Goal: Download file/media

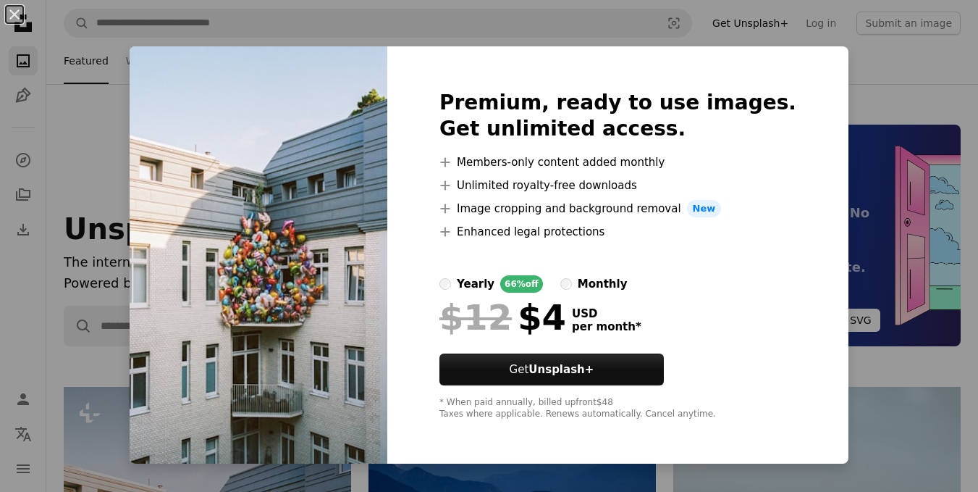
scroll to position [379, 0]
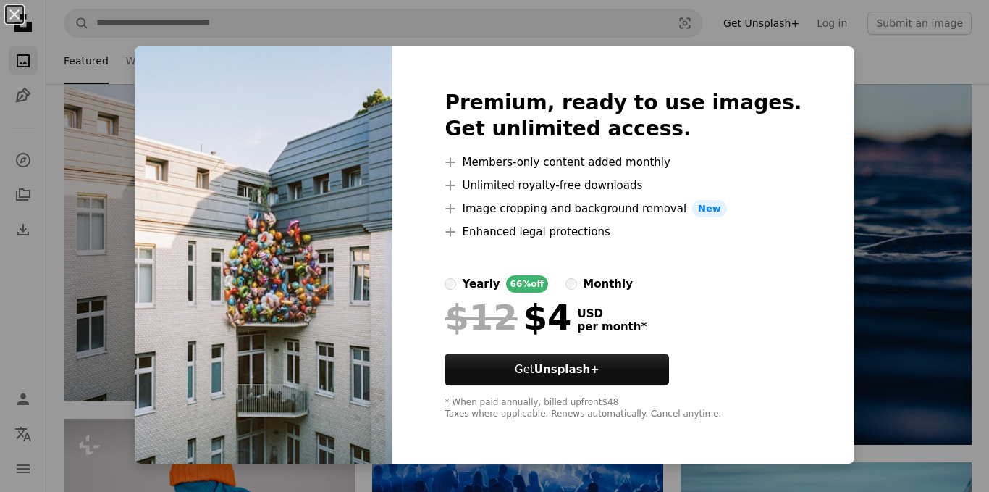
click at [893, 149] on div "An X shape Premium, ready to use images. Get unlimited access. A plus sign Memb…" at bounding box center [494, 246] width 989 height 492
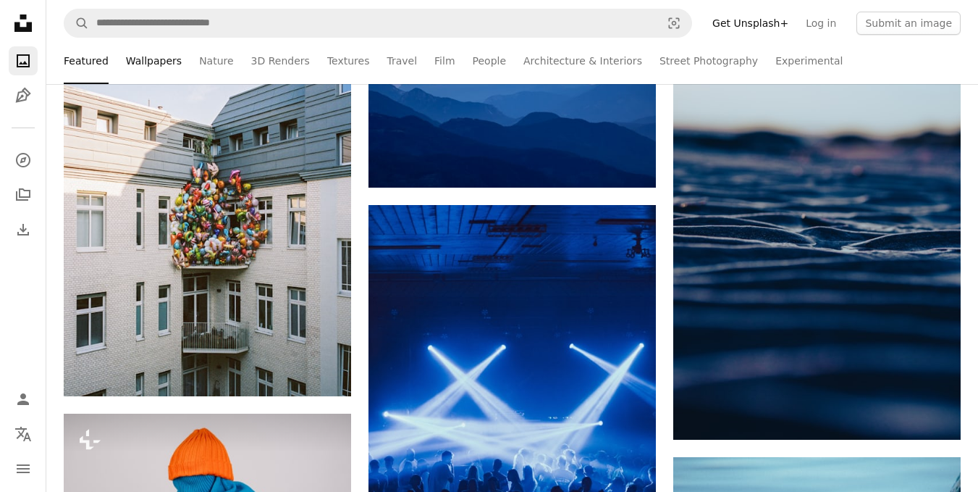
click at [140, 65] on link "Wallpapers" at bounding box center [154, 61] width 56 height 46
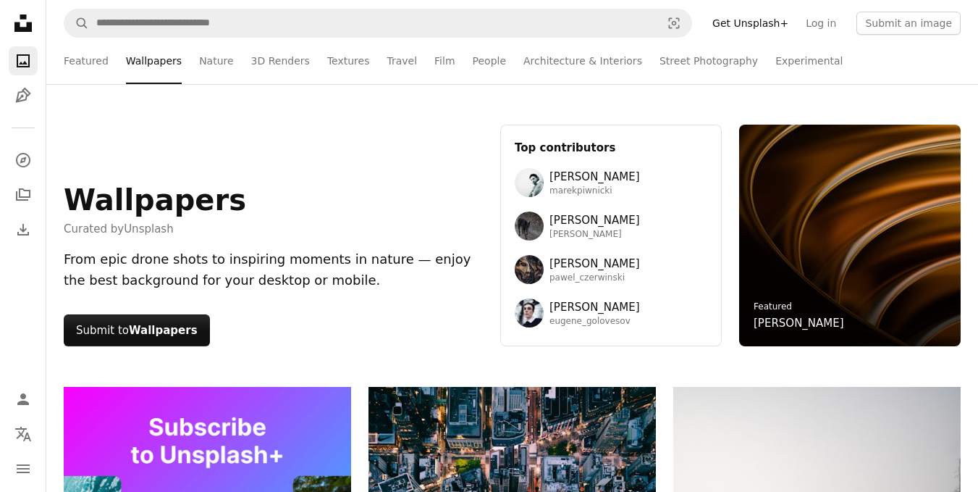
scroll to position [290, 0]
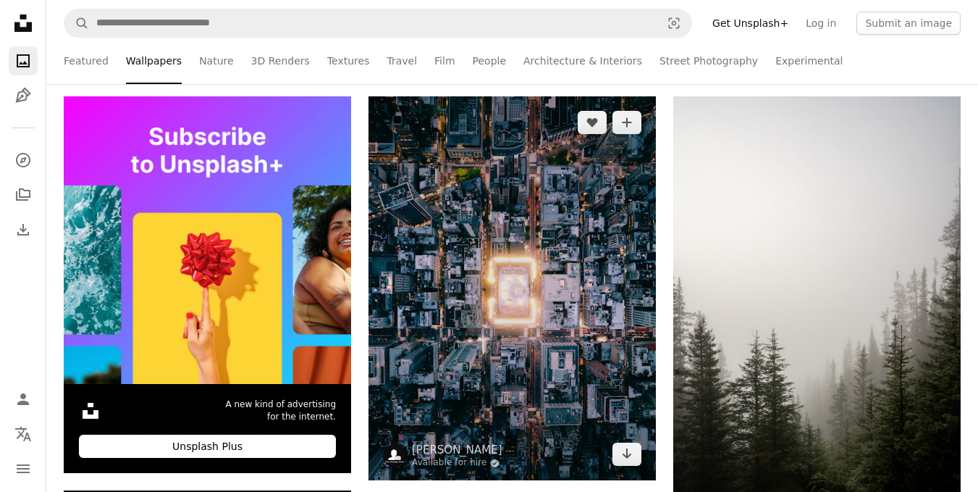
click at [534, 209] on img at bounding box center [513, 288] width 288 height 384
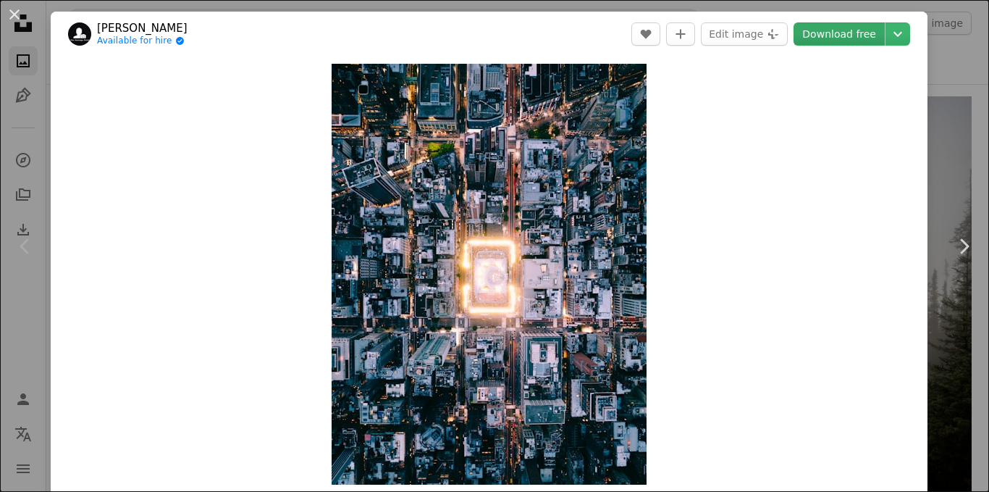
click at [860, 38] on link "Download free" at bounding box center [839, 33] width 91 height 23
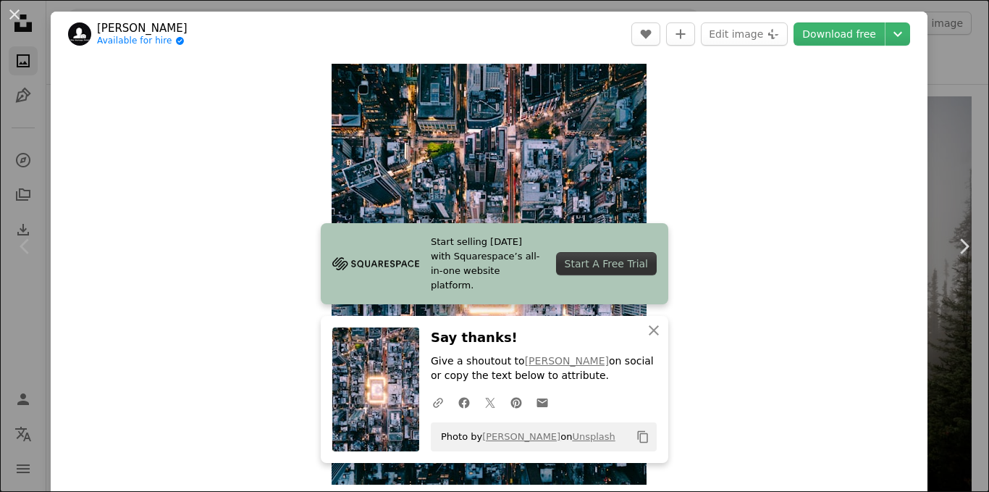
click at [927, 83] on div "An X shape Chevron left Chevron right [PERSON_NAME] Available for hire A checkm…" at bounding box center [494, 246] width 989 height 492
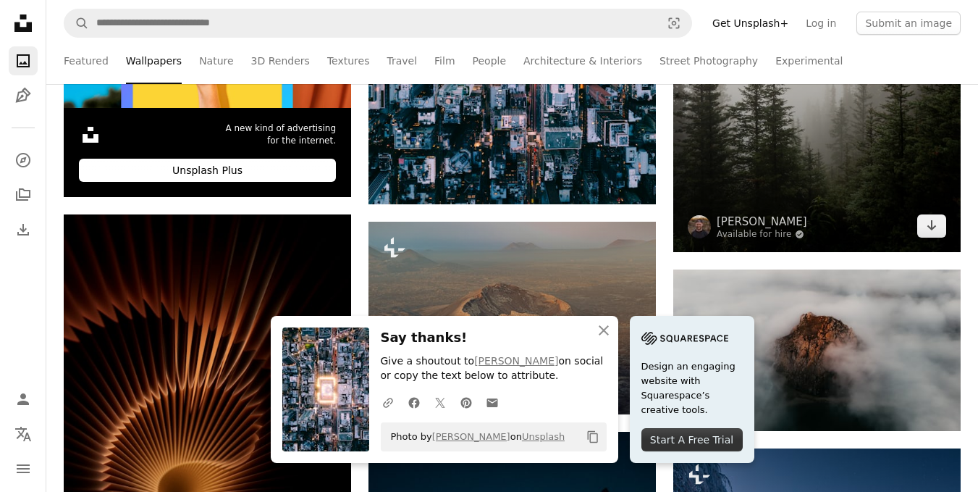
scroll to position [567, 0]
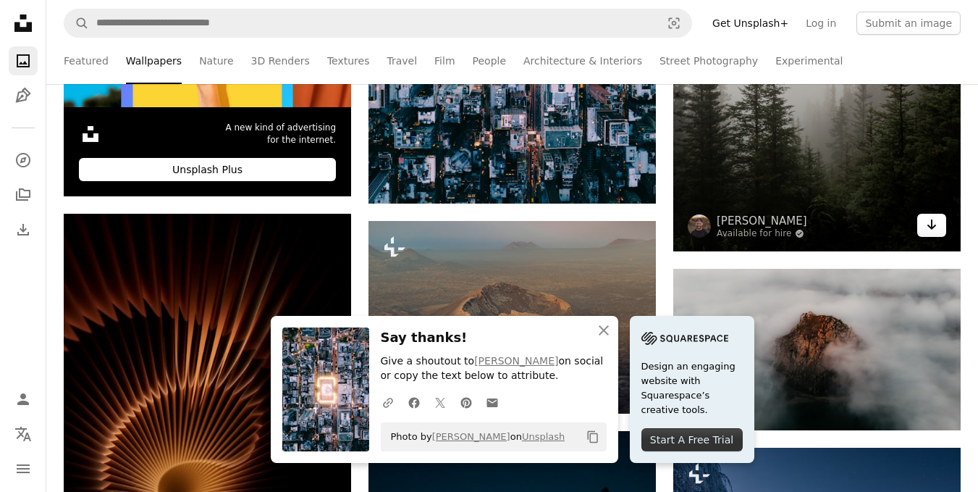
click at [937, 236] on link "Arrow pointing down" at bounding box center [932, 225] width 29 height 23
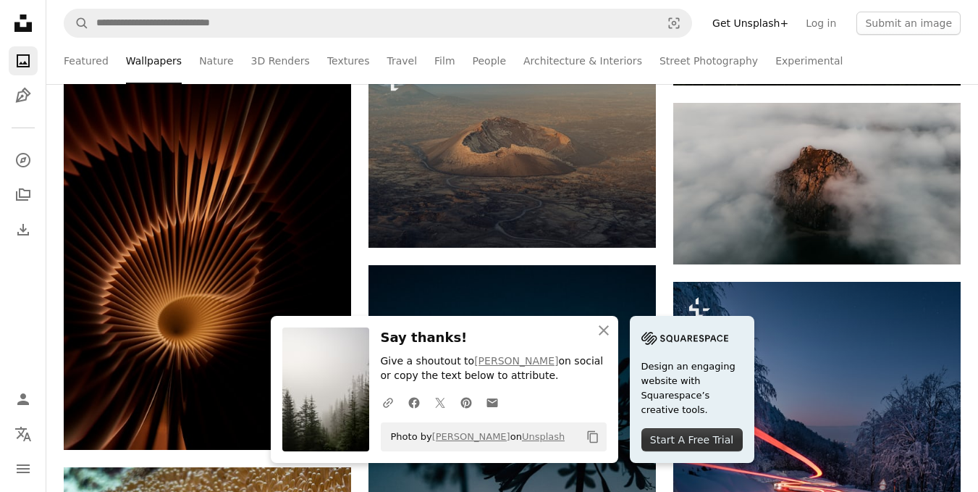
scroll to position [782, 0]
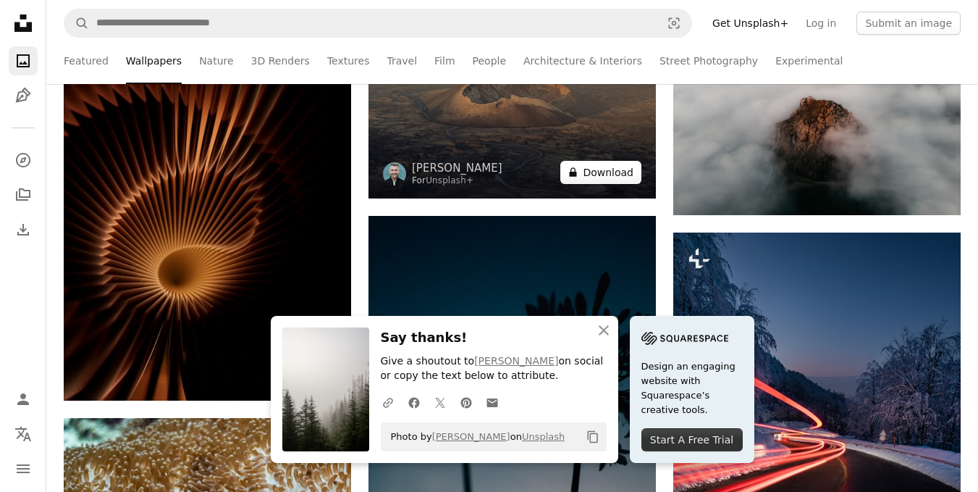
click at [632, 181] on button "A lock Download" at bounding box center [601, 172] width 81 height 23
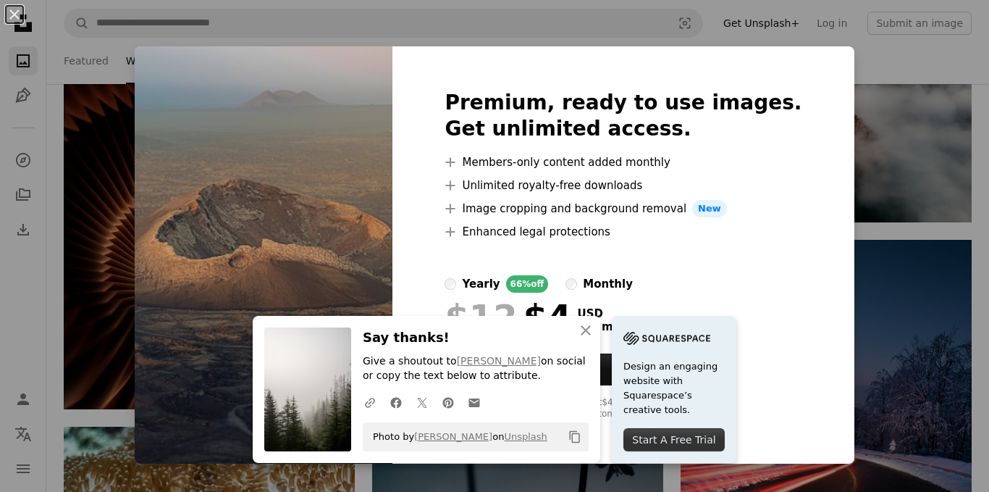
click at [856, 146] on div "An X shape Premium, ready to use images. Get unlimited access. A plus sign Memb…" at bounding box center [494, 246] width 989 height 492
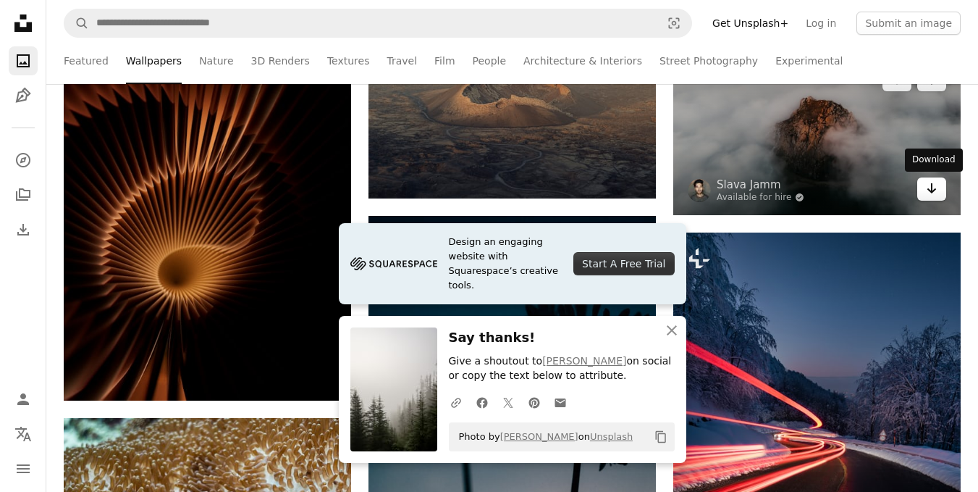
click at [934, 195] on icon "Arrow pointing down" at bounding box center [932, 188] width 12 height 17
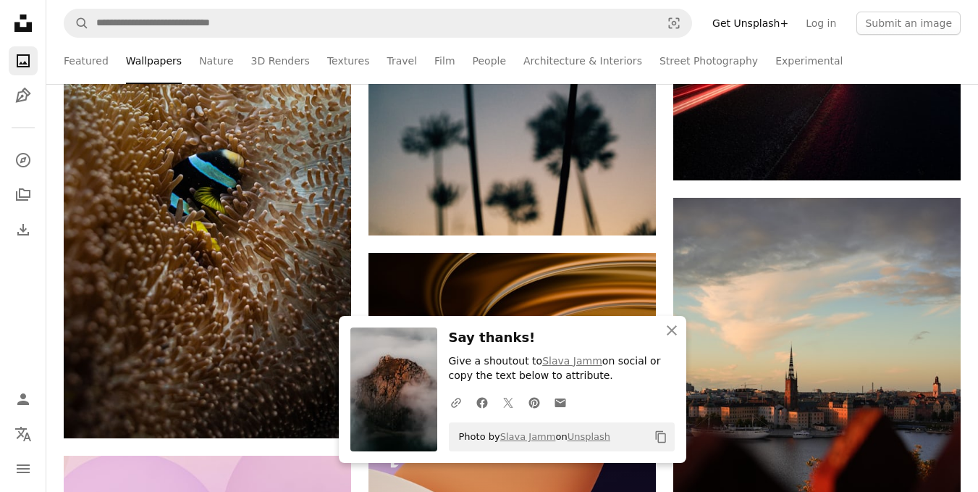
scroll to position [1195, 0]
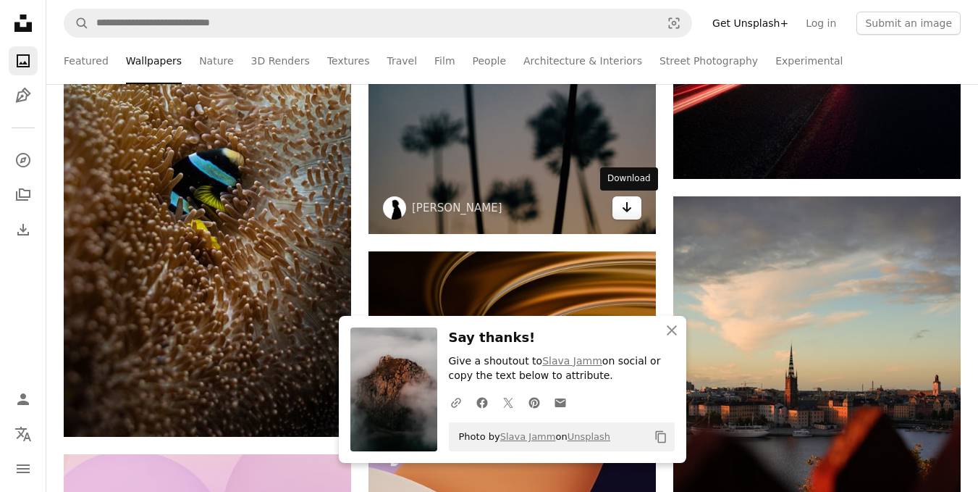
click at [623, 209] on icon "Arrow pointing down" at bounding box center [627, 206] width 12 height 17
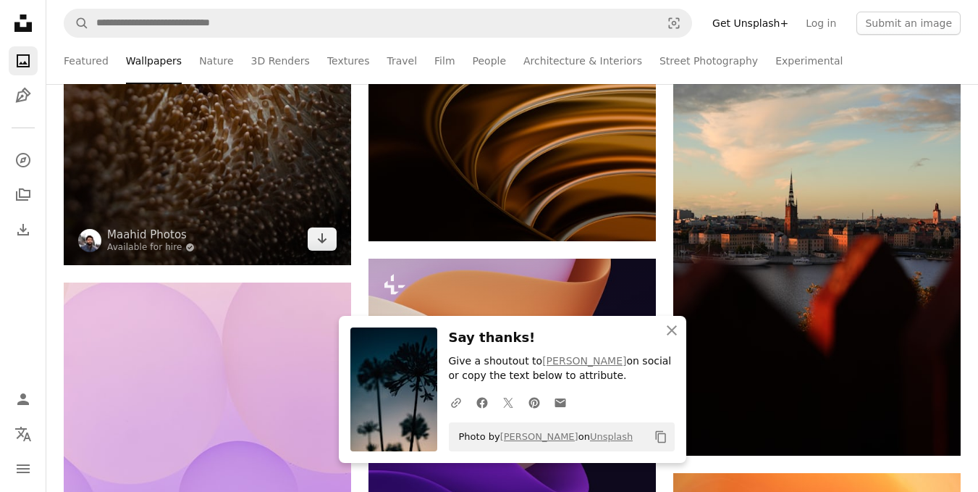
scroll to position [1370, 0]
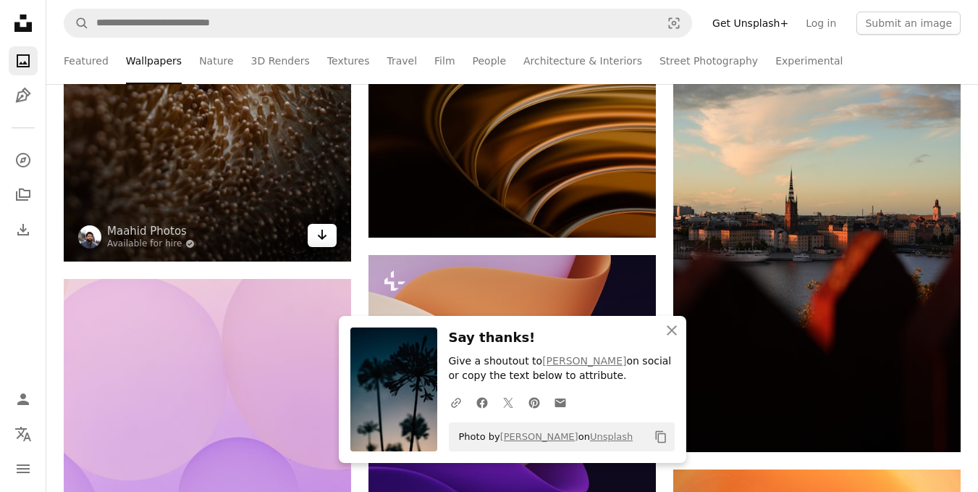
click at [319, 236] on icon "Download" at bounding box center [322, 235] width 9 height 10
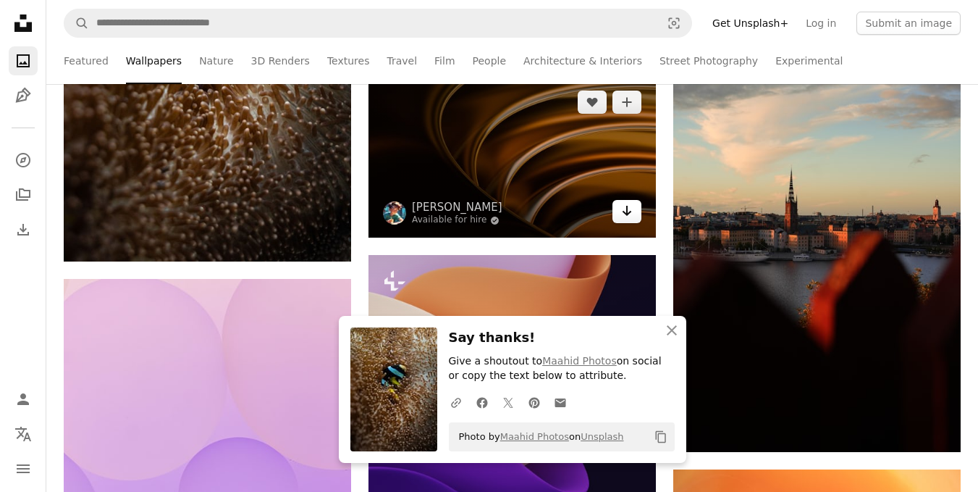
click at [620, 218] on link "Arrow pointing down" at bounding box center [627, 211] width 29 height 23
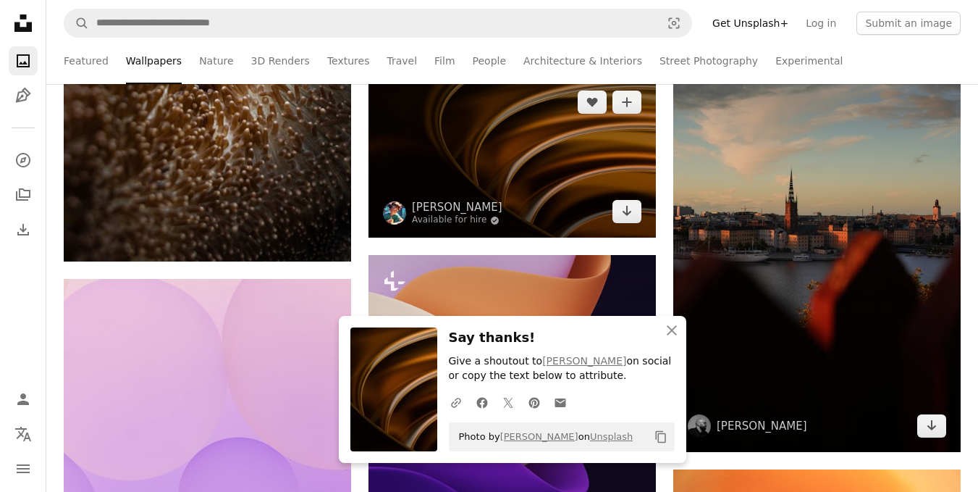
scroll to position [1418, 0]
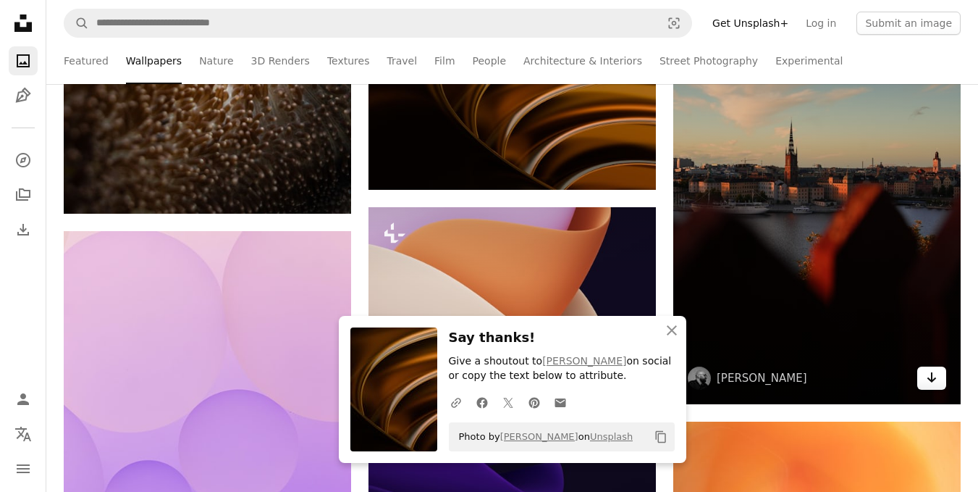
click at [927, 379] on icon "Arrow pointing down" at bounding box center [932, 377] width 12 height 17
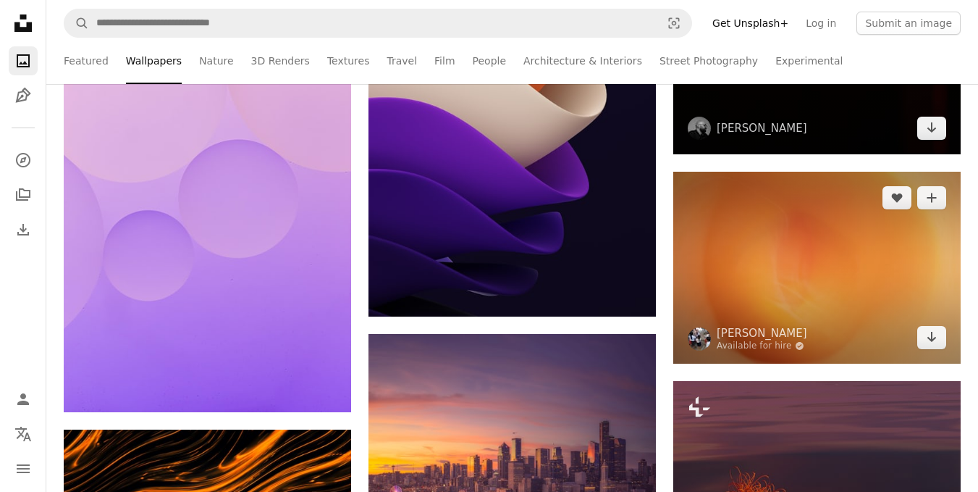
scroll to position [1669, 0]
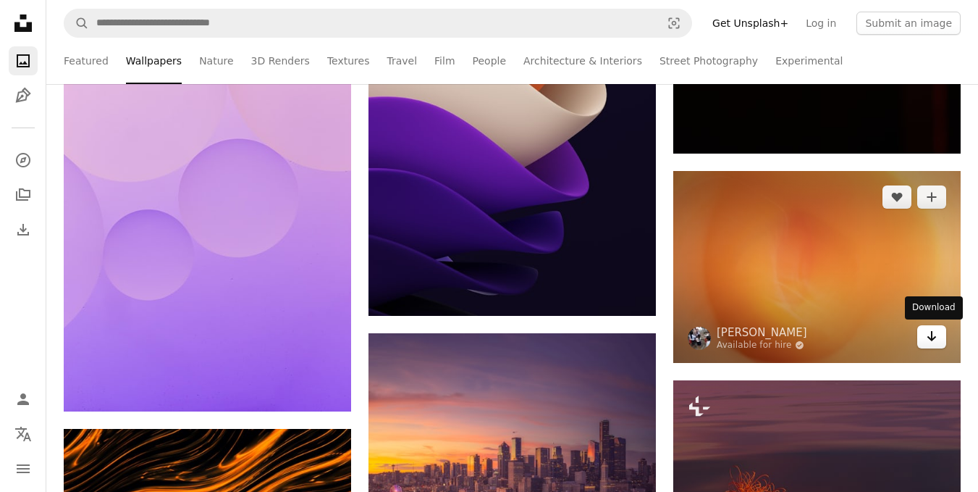
click at [922, 339] on link "Arrow pointing down" at bounding box center [932, 336] width 29 height 23
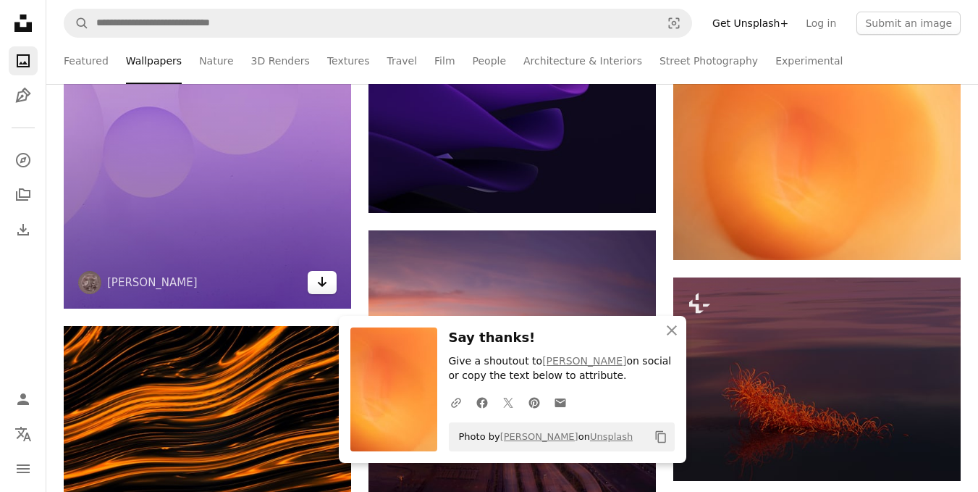
click at [321, 281] on icon "Arrow pointing down" at bounding box center [322, 281] width 12 height 17
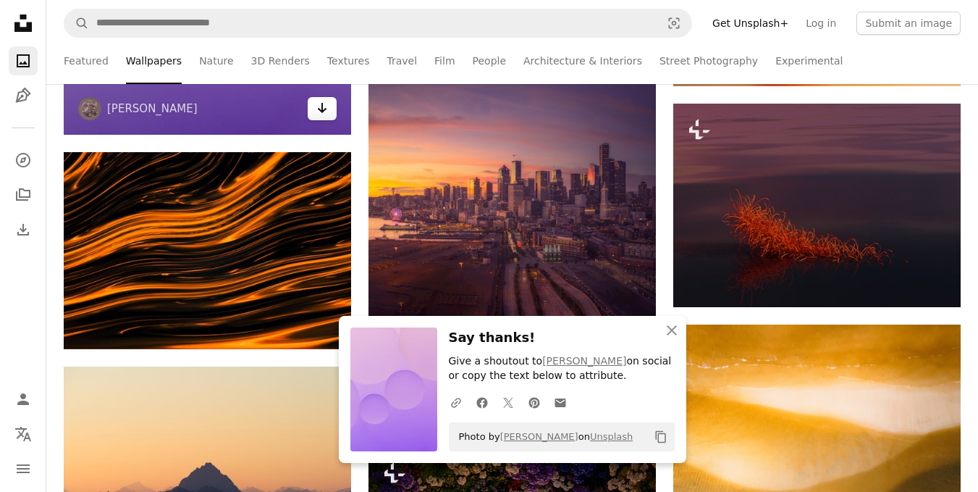
scroll to position [2009, 0]
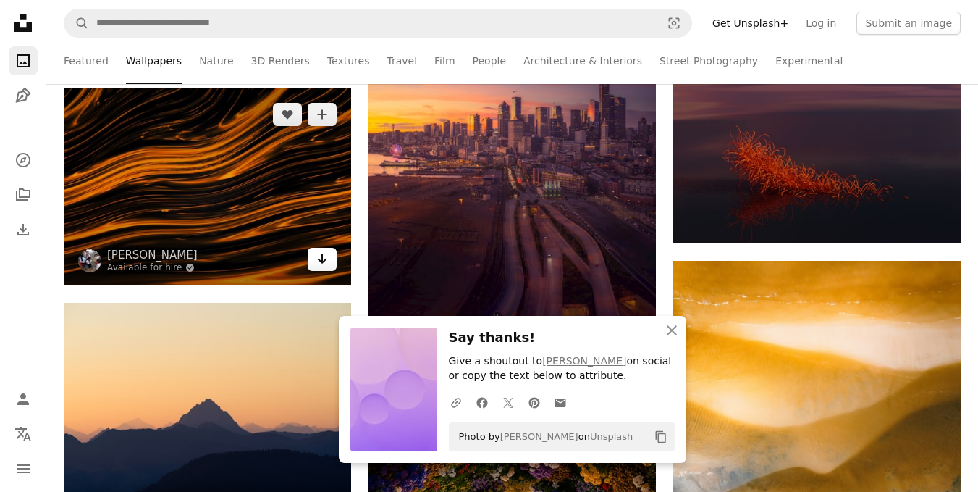
click at [318, 264] on icon "Arrow pointing down" at bounding box center [322, 258] width 12 height 17
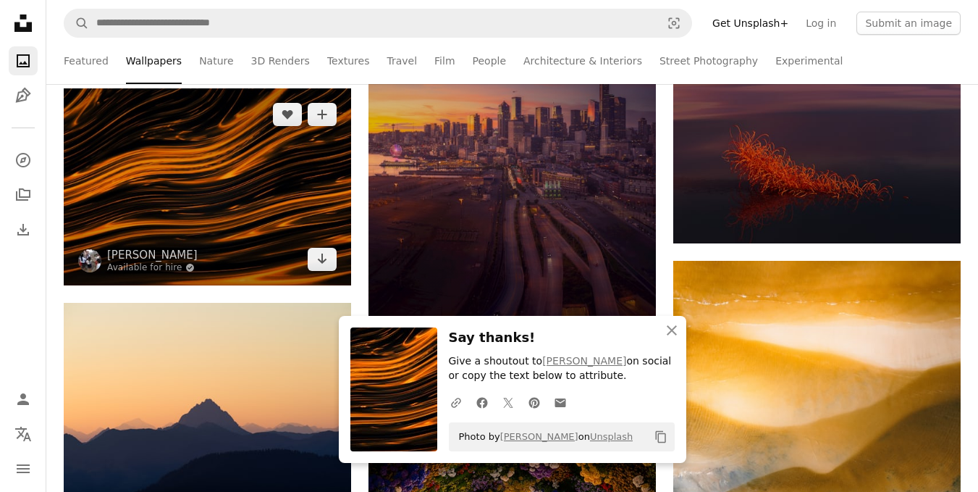
scroll to position [2083, 0]
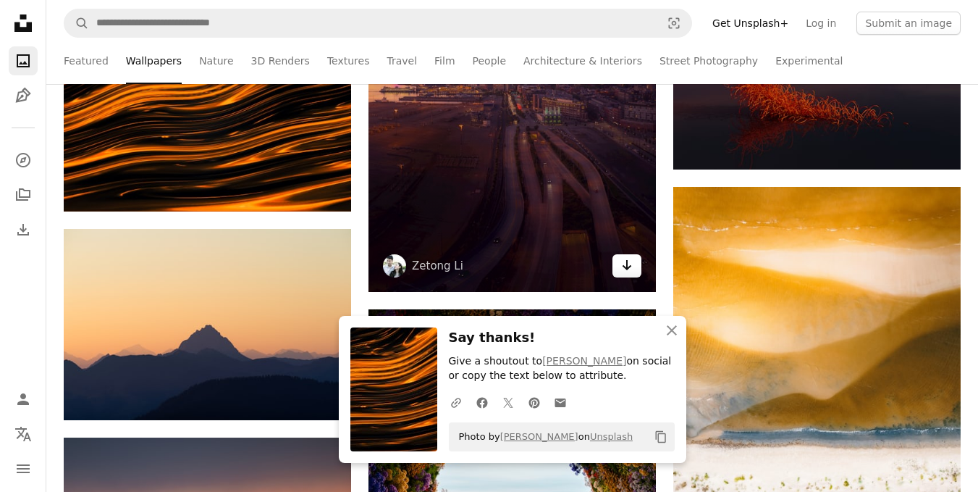
click at [629, 270] on icon "Arrow pointing down" at bounding box center [627, 264] width 12 height 17
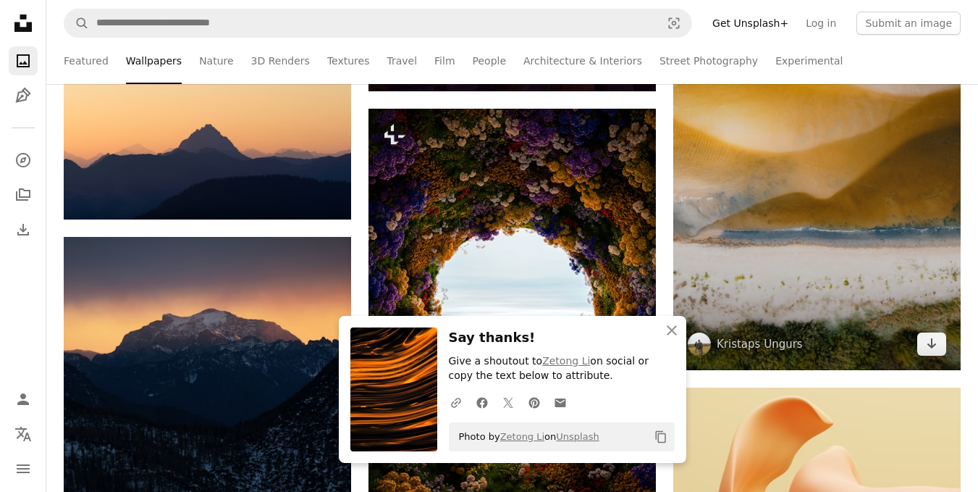
scroll to position [2287, 0]
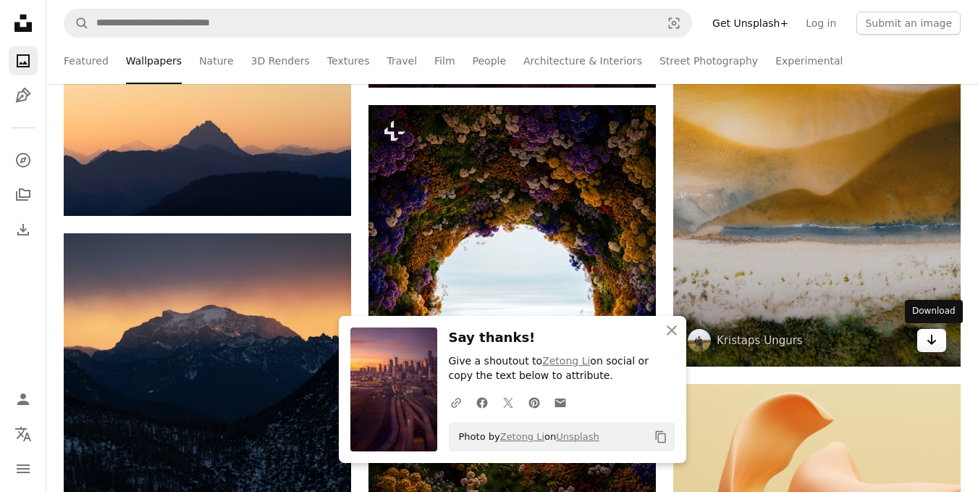
click at [946, 340] on link "Arrow pointing down" at bounding box center [932, 340] width 29 height 23
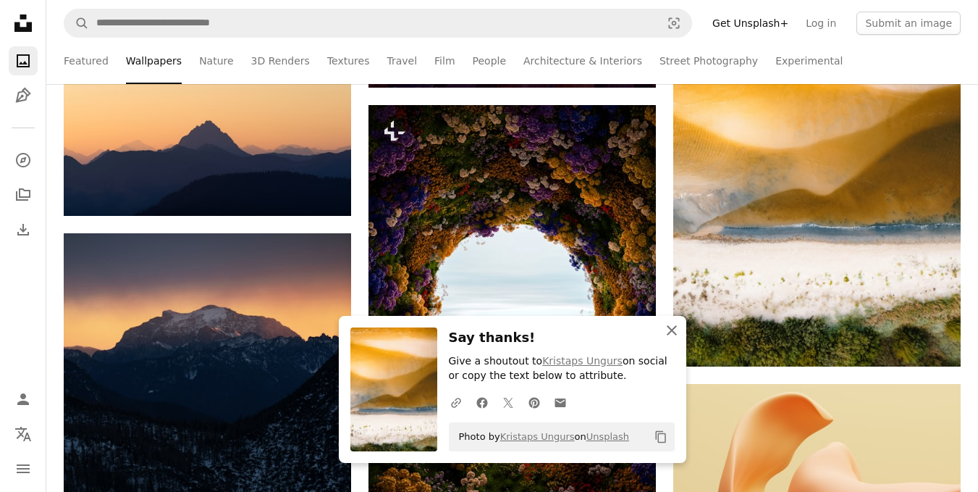
click at [668, 331] on icon "An X shape" at bounding box center [671, 330] width 17 height 17
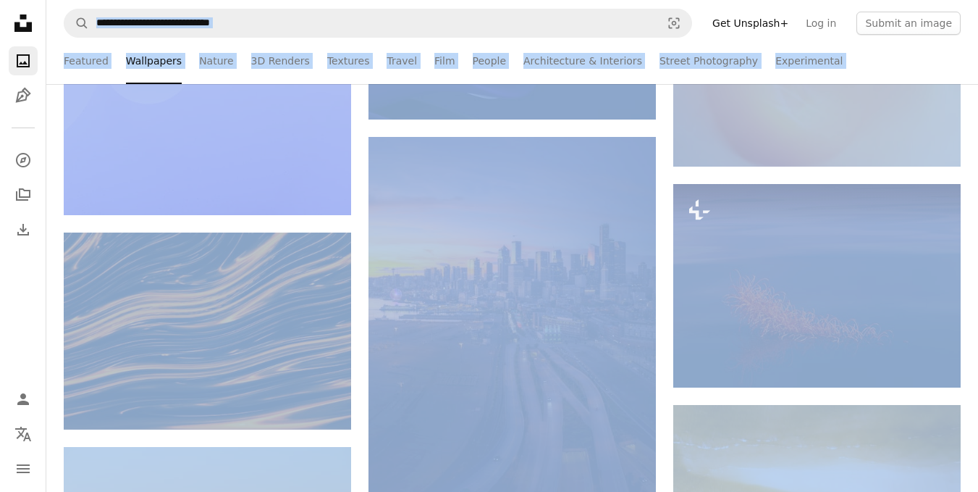
scroll to position [1864, 0]
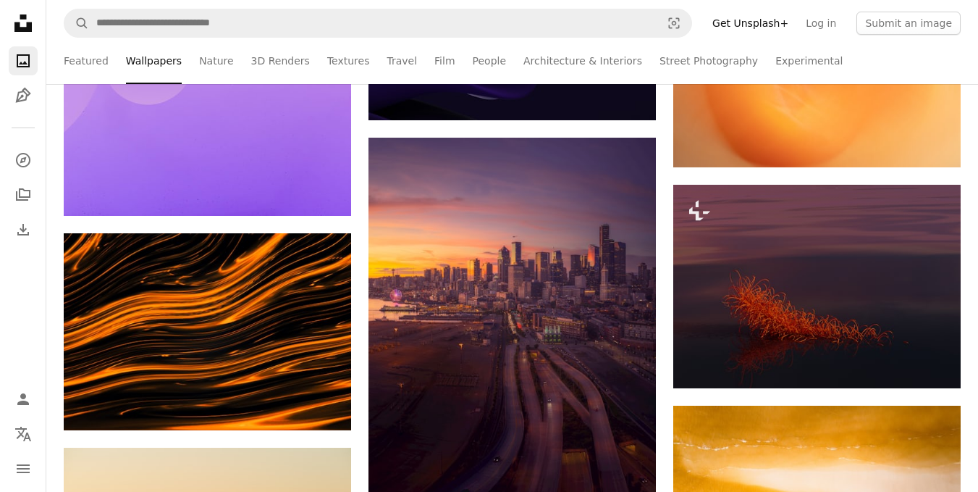
click at [28, 302] on nav "Unsplash logo Unsplash Home A photo Pen Tool A compass A stack of folders Downl…" at bounding box center [23, 246] width 46 height 492
click at [31, 230] on icon "Download" at bounding box center [22, 229] width 17 height 17
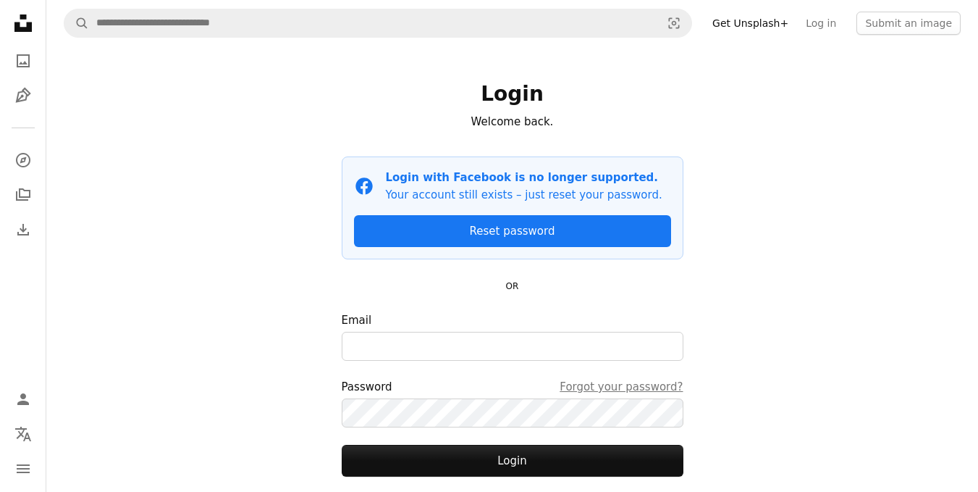
click at [17, 28] on icon at bounding box center [22, 22] width 17 height 17
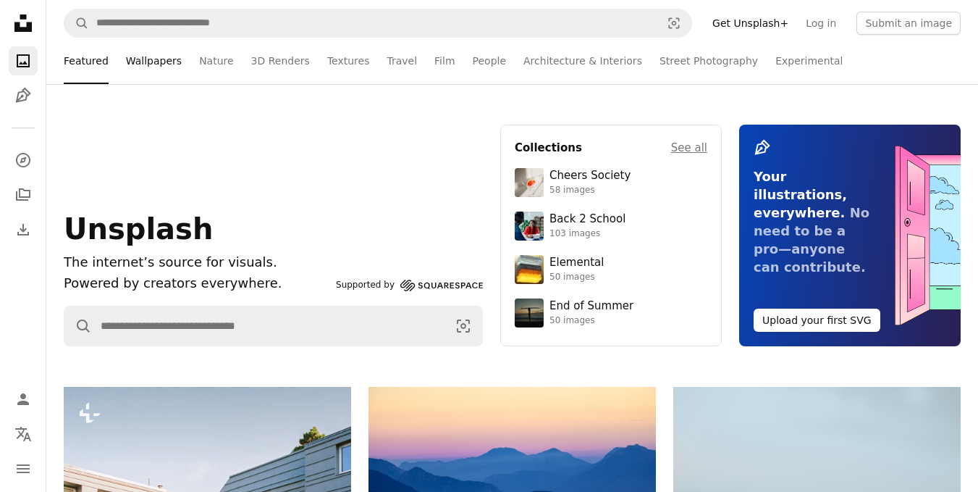
click at [146, 54] on link "Wallpapers" at bounding box center [154, 61] width 56 height 46
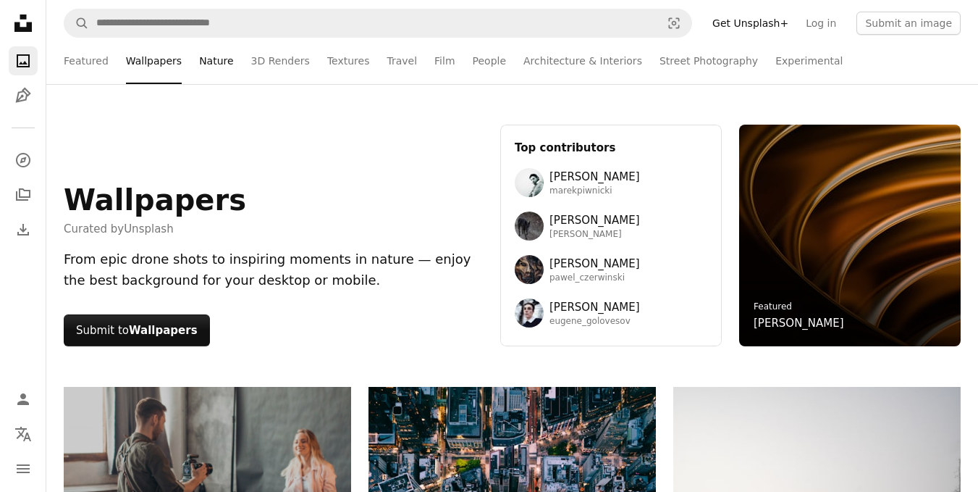
click at [207, 72] on link "Nature" at bounding box center [216, 61] width 34 height 46
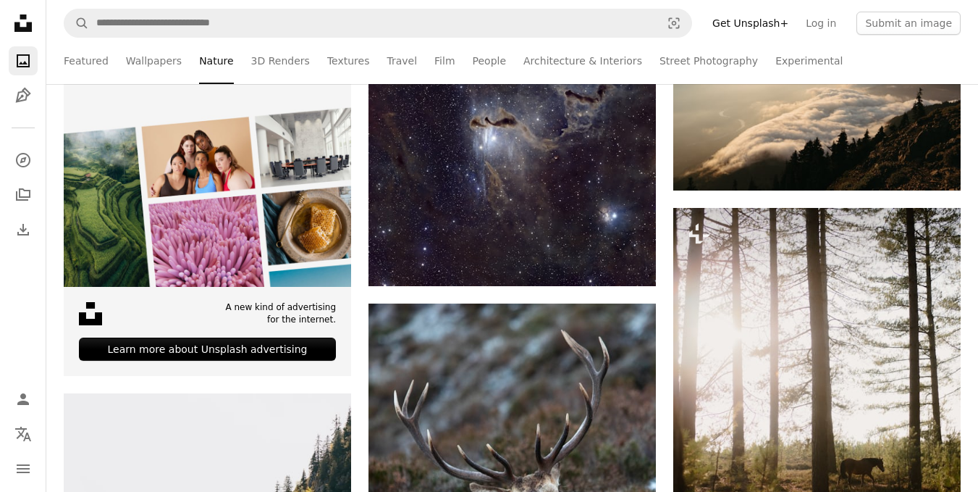
scroll to position [390, 0]
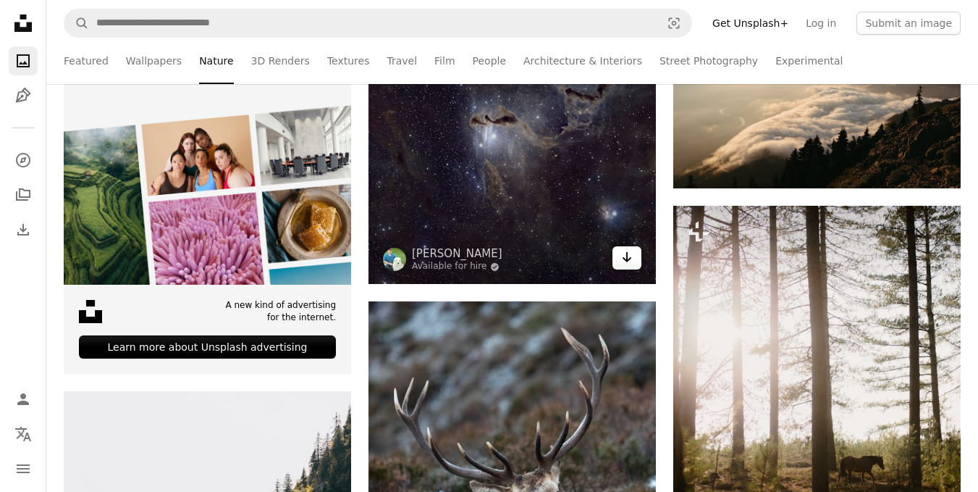
click at [622, 263] on icon "Arrow pointing down" at bounding box center [627, 256] width 12 height 17
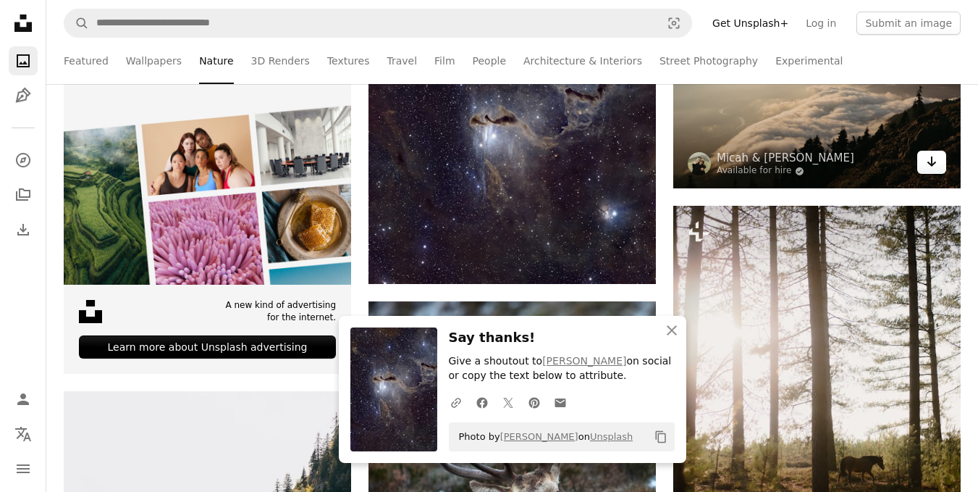
click at [929, 166] on icon "Arrow pointing down" at bounding box center [932, 161] width 12 height 17
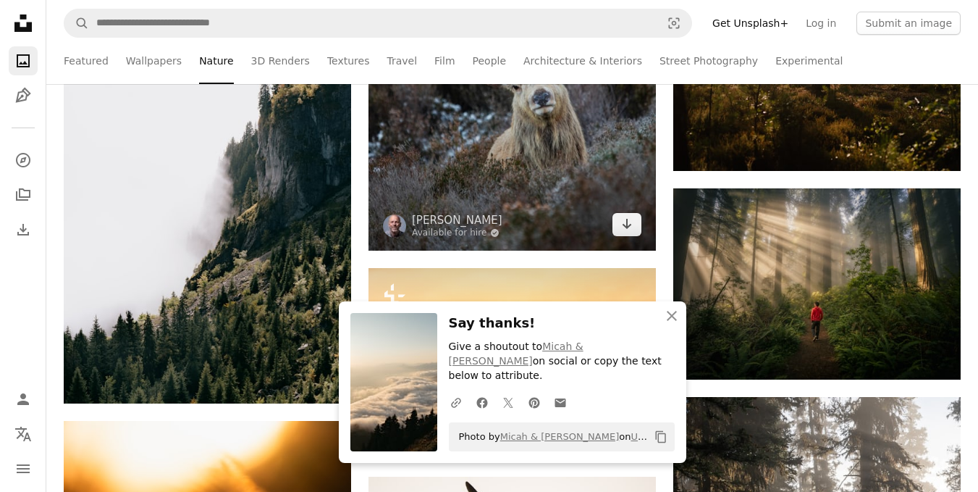
scroll to position [904, 0]
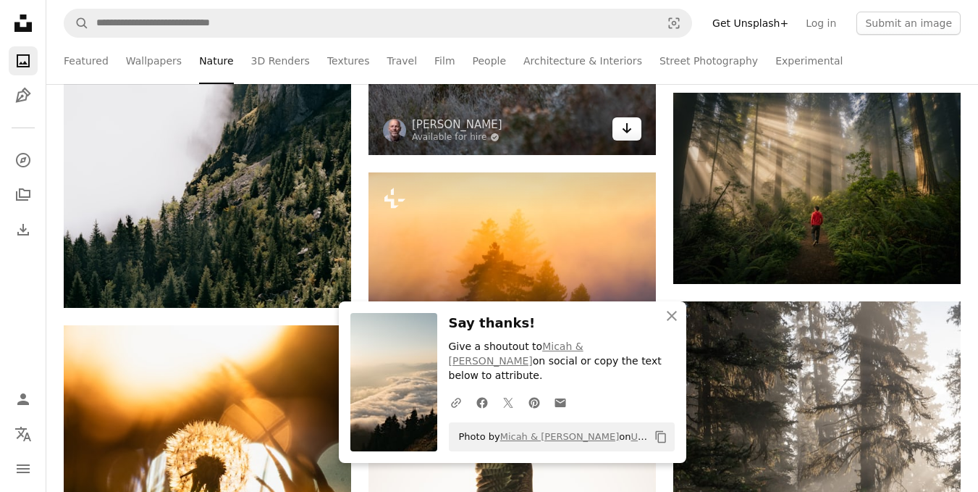
click at [630, 130] on icon "Download" at bounding box center [627, 128] width 9 height 10
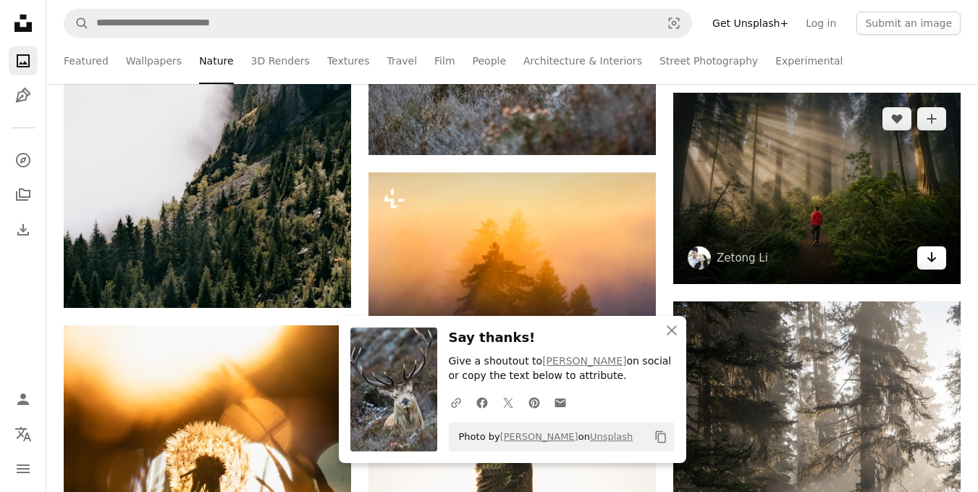
click at [933, 259] on icon "Download" at bounding box center [932, 257] width 9 height 10
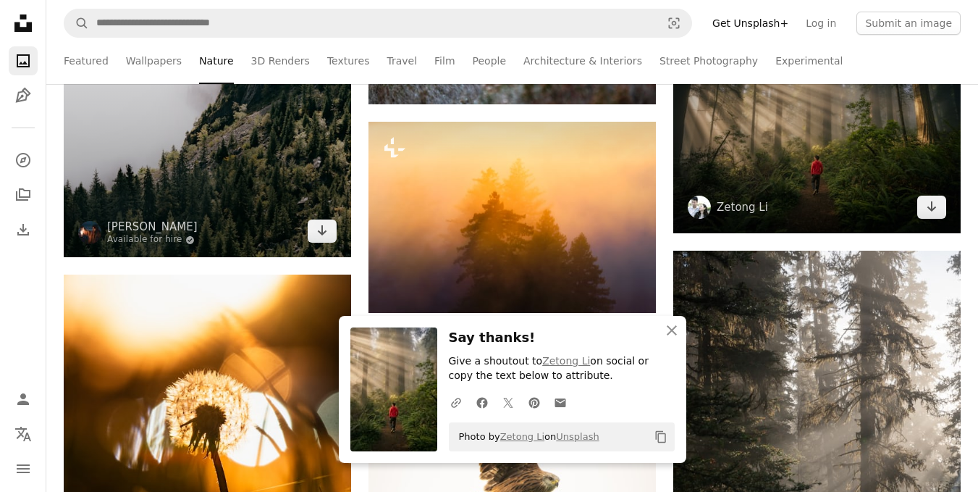
scroll to position [956, 0]
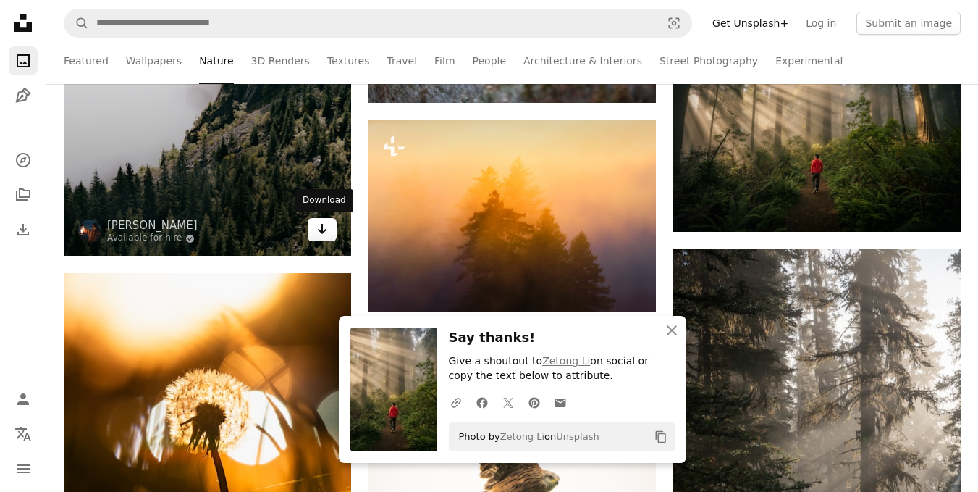
click at [327, 235] on icon "Arrow pointing down" at bounding box center [322, 228] width 12 height 17
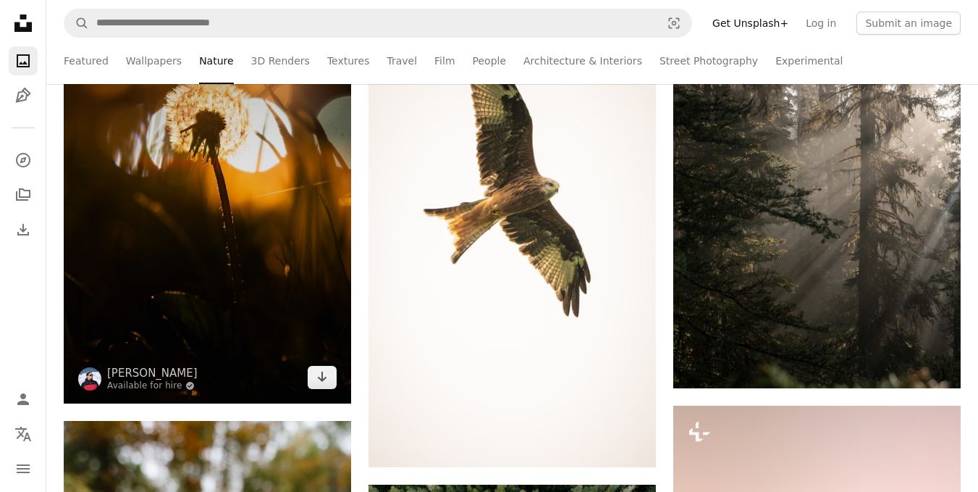
scroll to position [1253, 0]
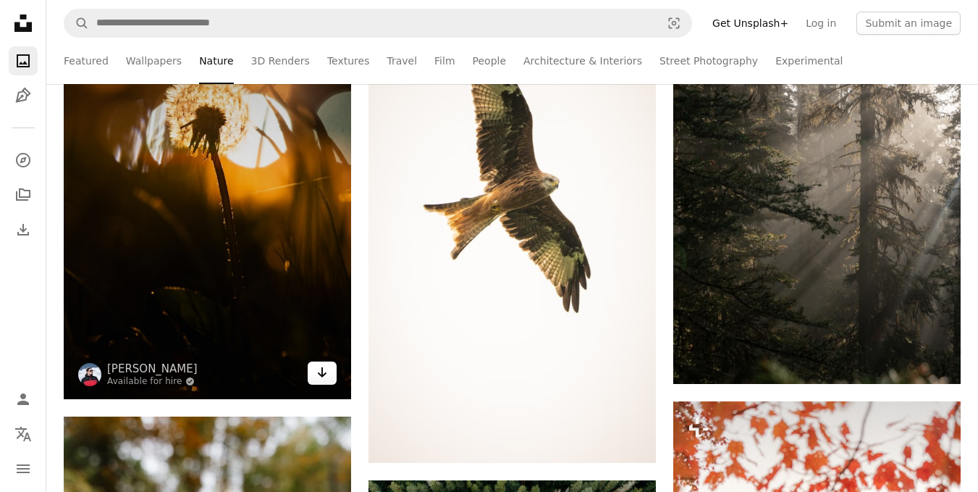
click at [308, 372] on link "Arrow pointing down" at bounding box center [322, 372] width 29 height 23
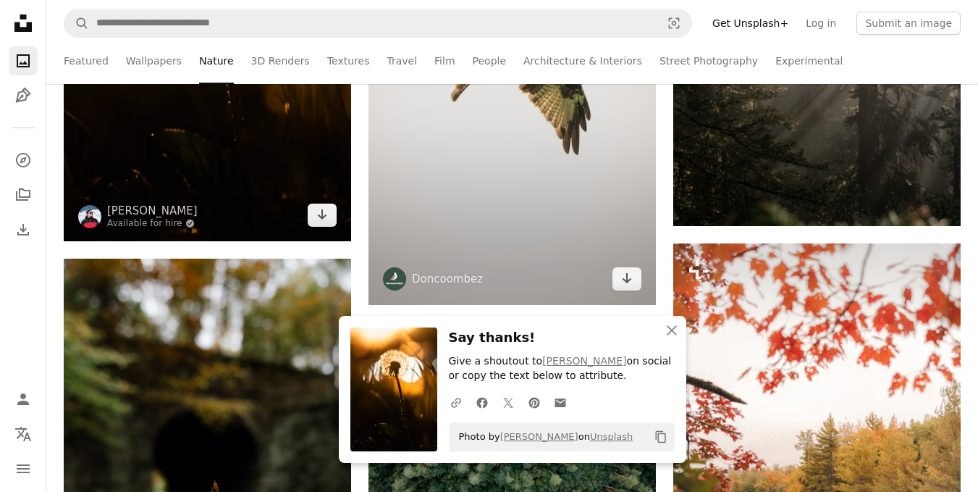
scroll to position [1417, 0]
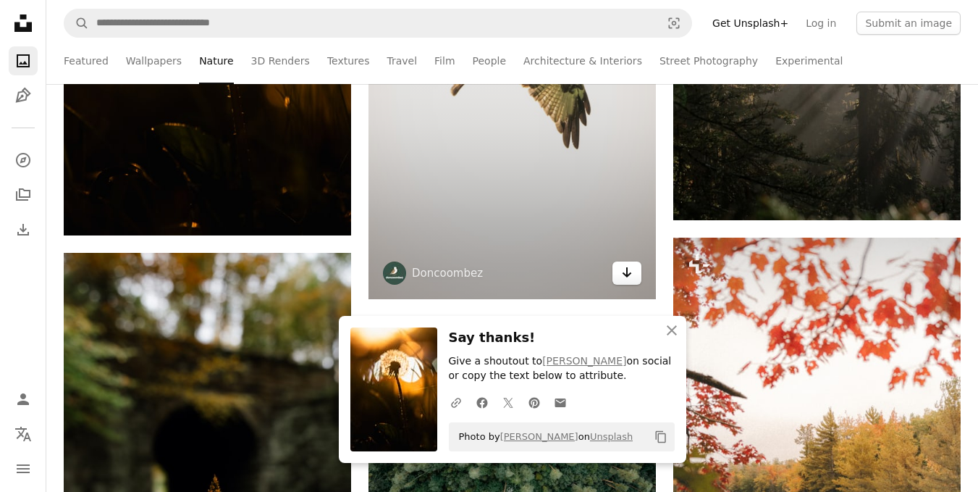
click at [620, 278] on link "Arrow pointing down" at bounding box center [627, 272] width 29 height 23
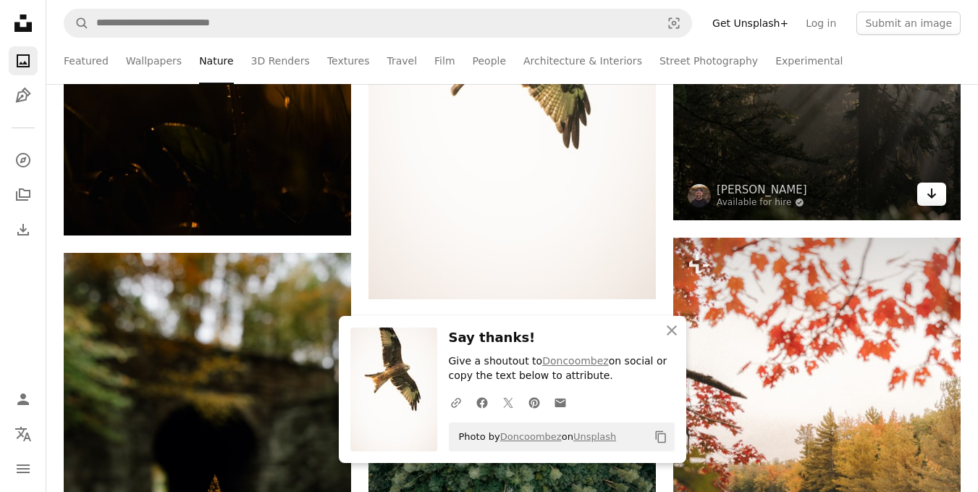
click at [941, 193] on link "Arrow pointing down" at bounding box center [932, 194] width 29 height 23
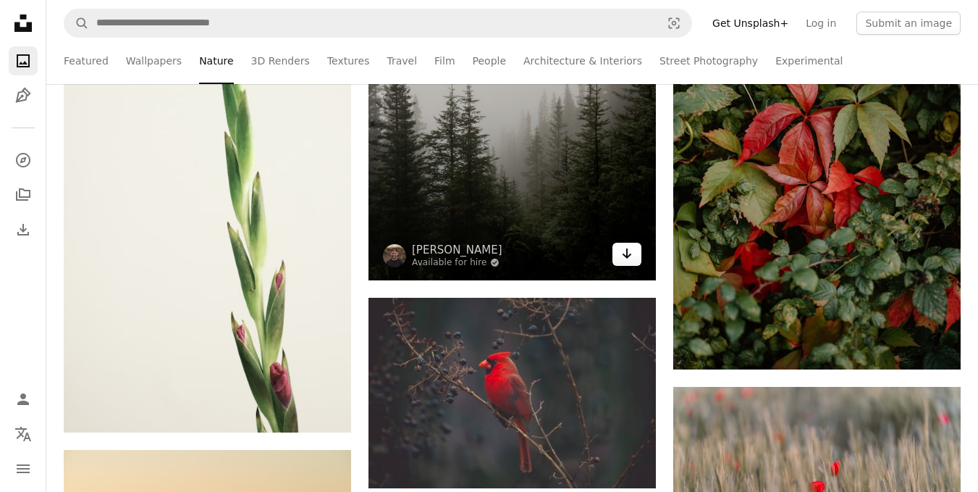
scroll to position [2118, 0]
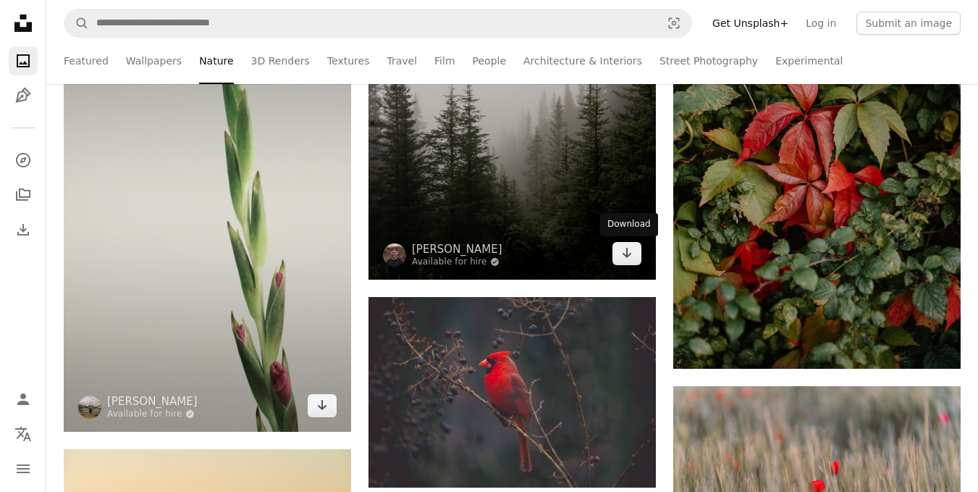
click at [629, 249] on icon "Arrow pointing down" at bounding box center [627, 252] width 12 height 17
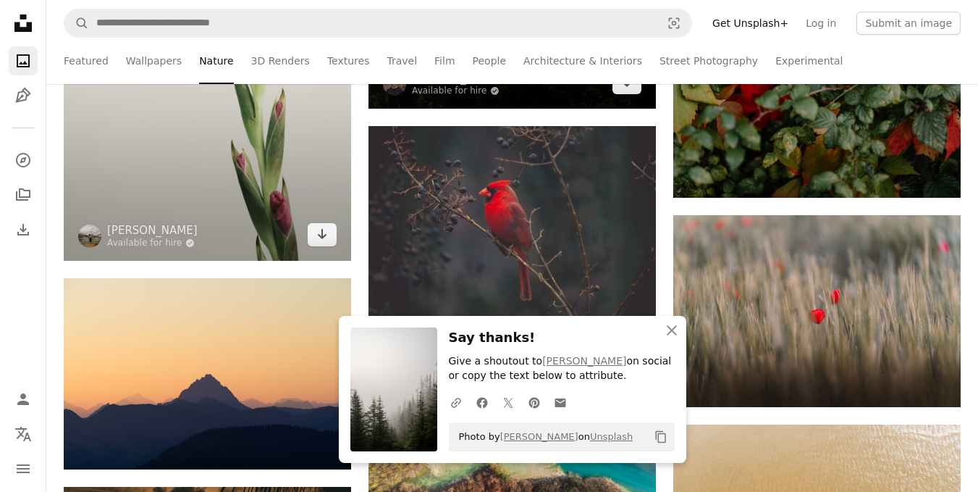
scroll to position [2297, 0]
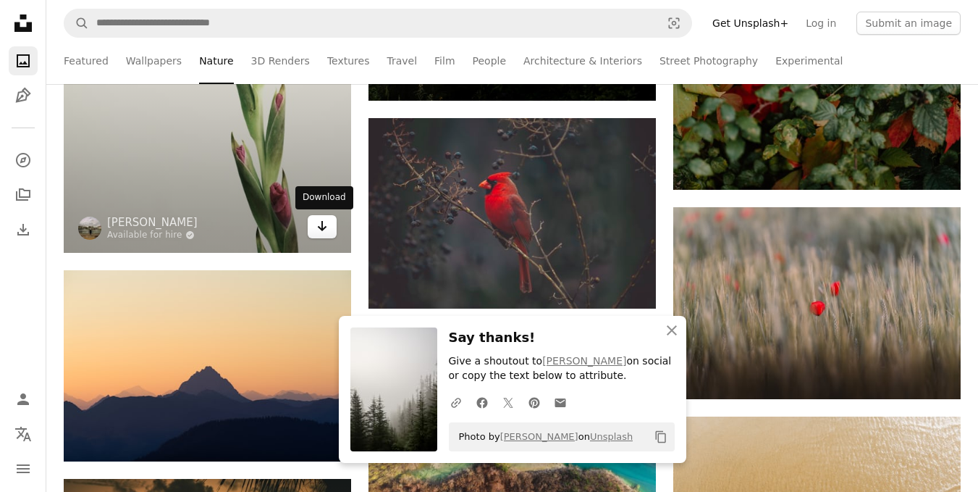
click at [320, 228] on icon "Download" at bounding box center [322, 226] width 9 height 10
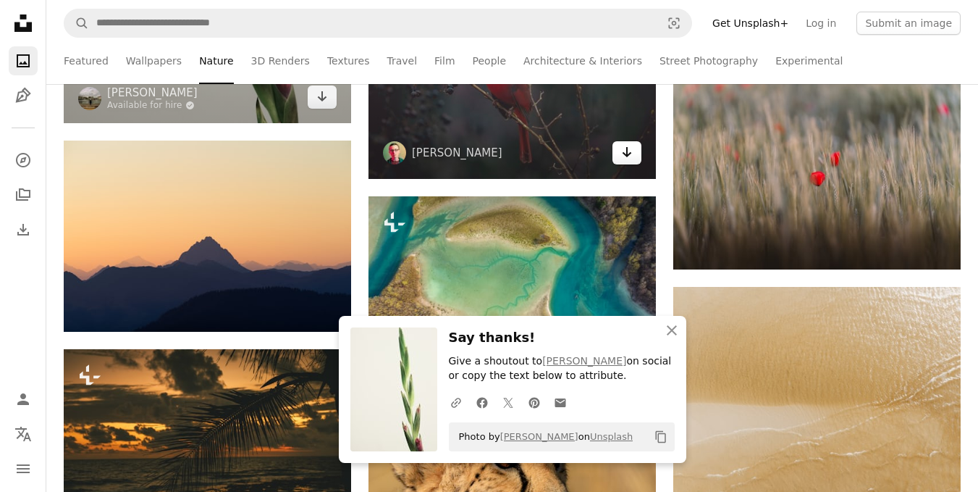
scroll to position [2427, 0]
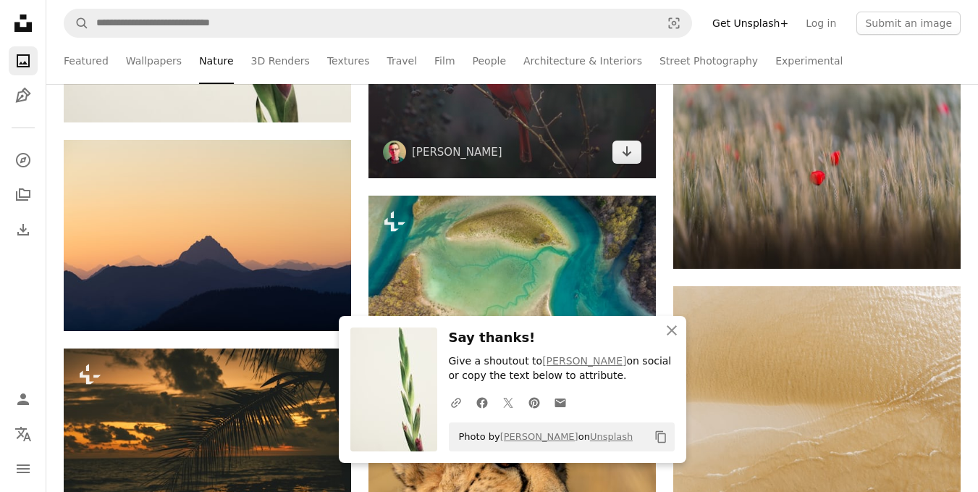
drag, startPoint x: 627, startPoint y: 161, endPoint x: 655, endPoint y: 164, distance: 28.5
click at [627, 161] on link "Arrow pointing down" at bounding box center [627, 152] width 29 height 23
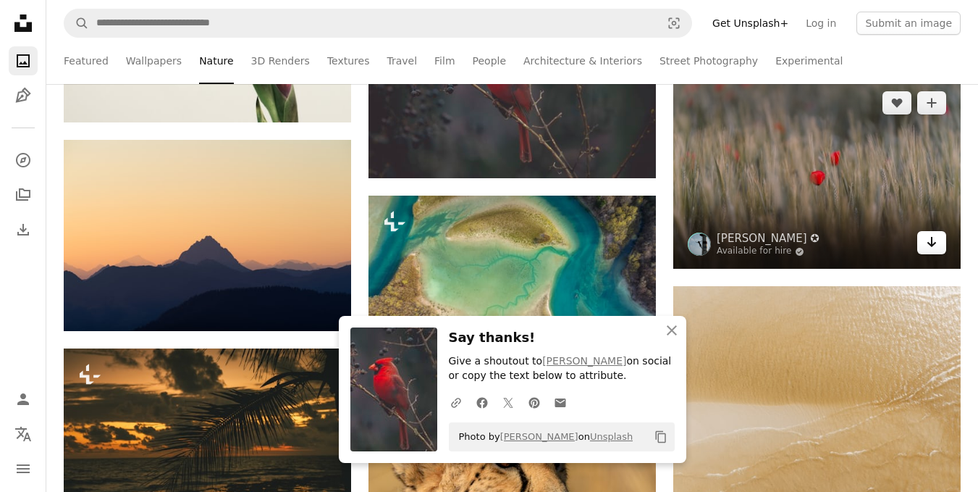
click at [921, 246] on link "Arrow pointing down" at bounding box center [932, 242] width 29 height 23
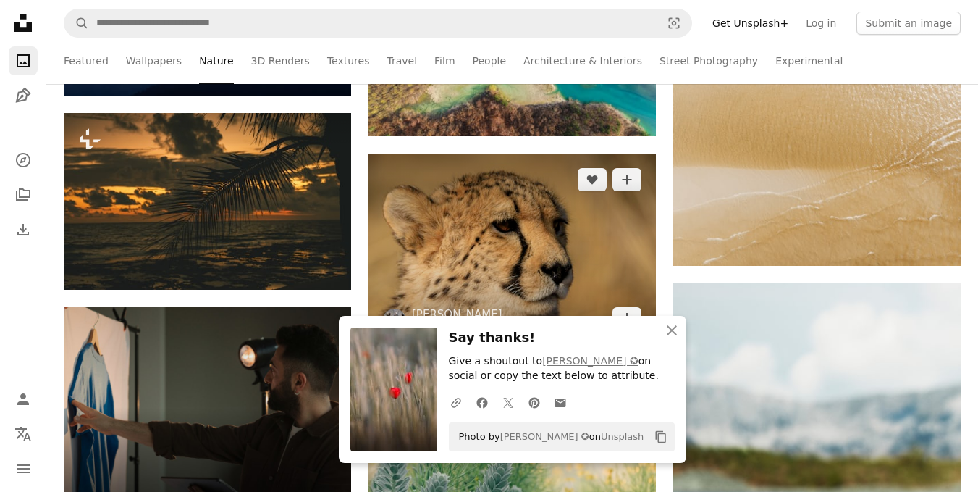
scroll to position [2757, 0]
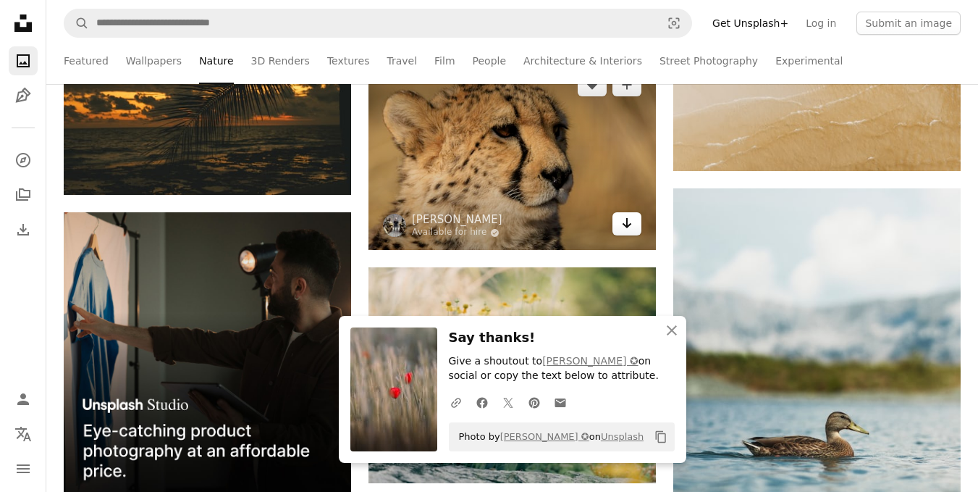
click at [636, 227] on link "Arrow pointing down" at bounding box center [627, 223] width 29 height 23
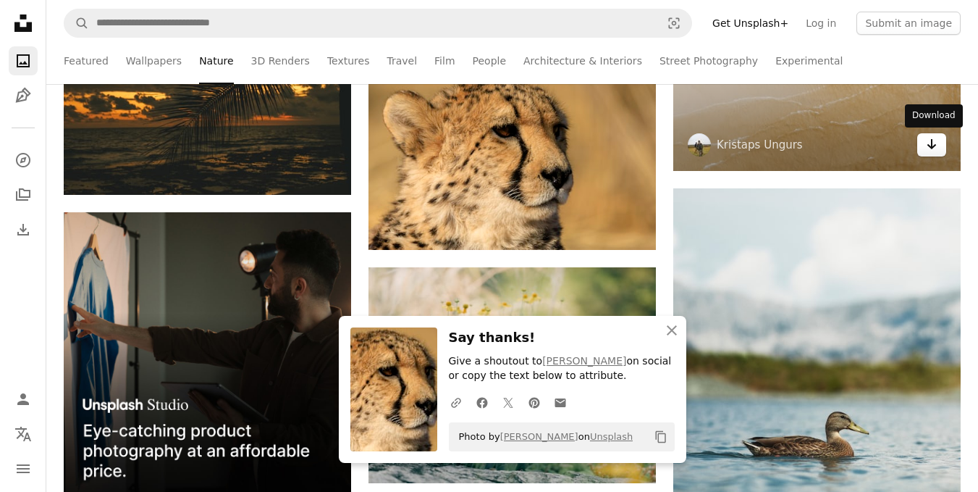
click at [945, 145] on link "Arrow pointing down" at bounding box center [932, 144] width 29 height 23
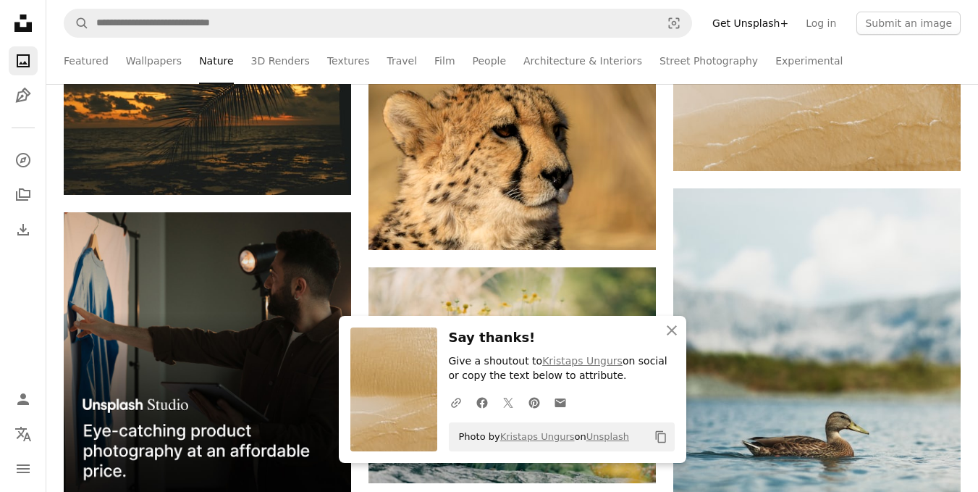
click at [0, 177] on nav "Unsplash logo Unsplash Home A photo Pen Tool A compass A stack of folders Downl…" at bounding box center [23, 246] width 46 height 492
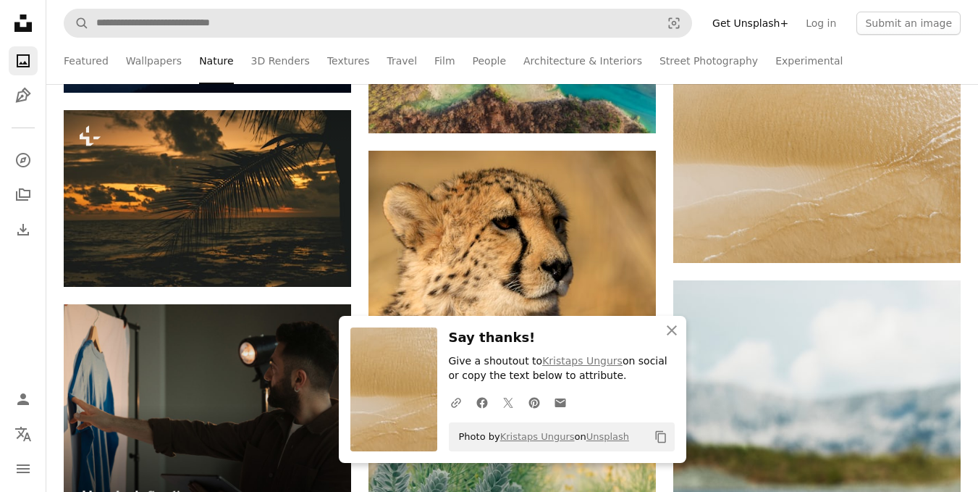
scroll to position [2646, 0]
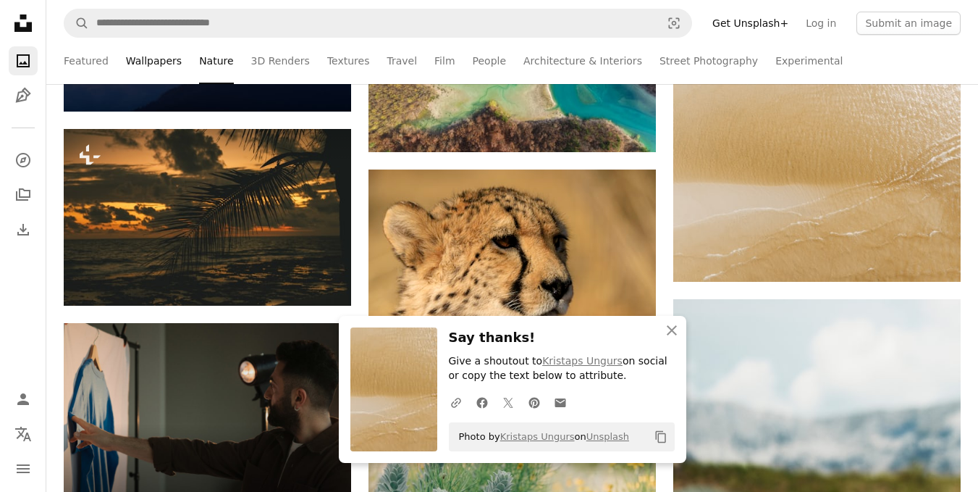
click at [168, 62] on link "Wallpapers" at bounding box center [154, 61] width 56 height 46
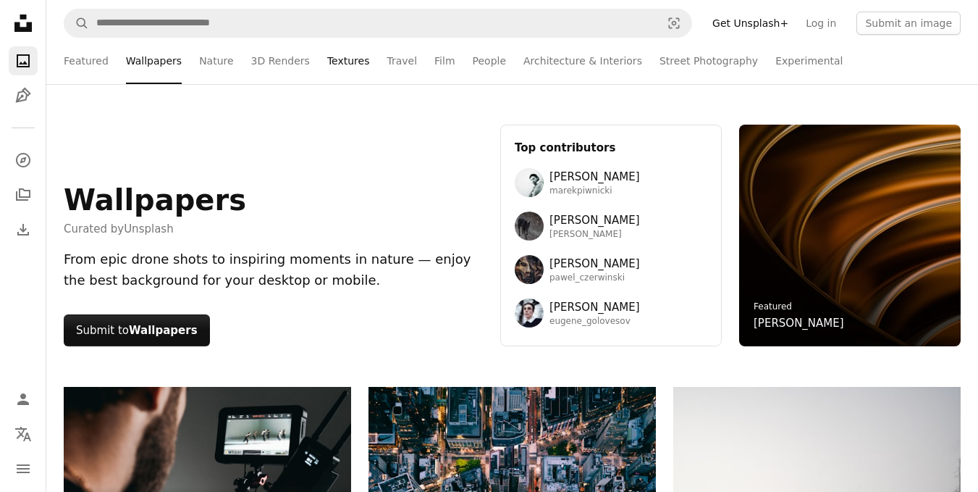
click at [339, 59] on link "Textures" at bounding box center [348, 61] width 43 height 46
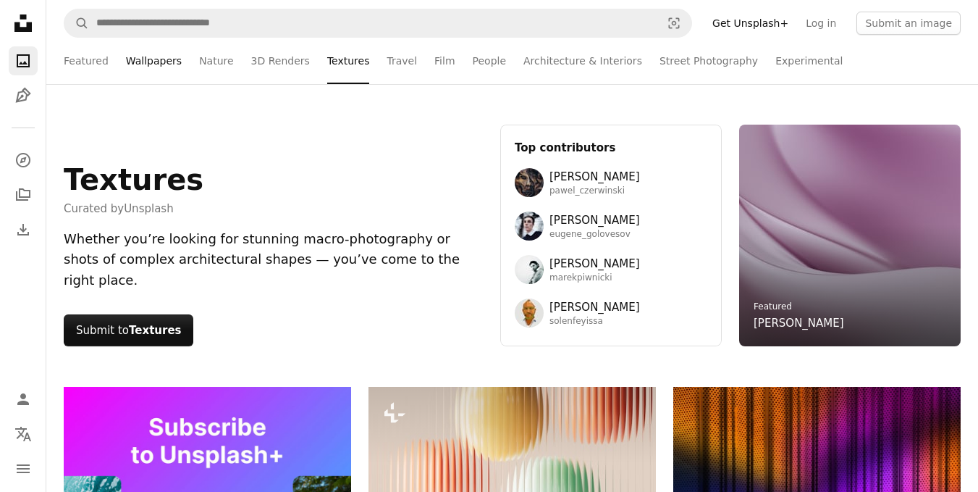
click at [172, 71] on link "Wallpapers" at bounding box center [154, 61] width 56 height 46
click at [156, 64] on li "Wallpapers" at bounding box center [154, 61] width 56 height 46
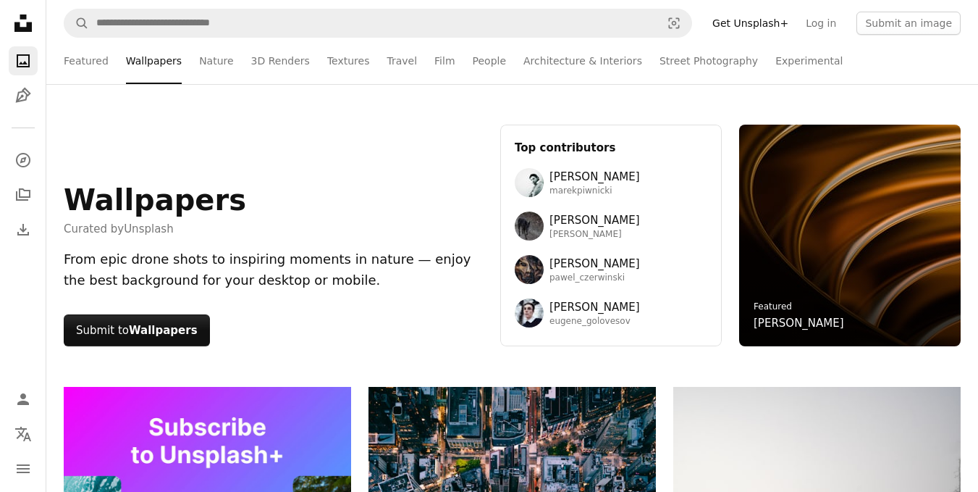
click at [870, 55] on ul "Featured Wallpapers Nature 3D Renders Textures Travel Film People Architecture …" at bounding box center [512, 61] width 897 height 46
click at [387, 57] on link "Travel" at bounding box center [402, 61] width 30 height 46
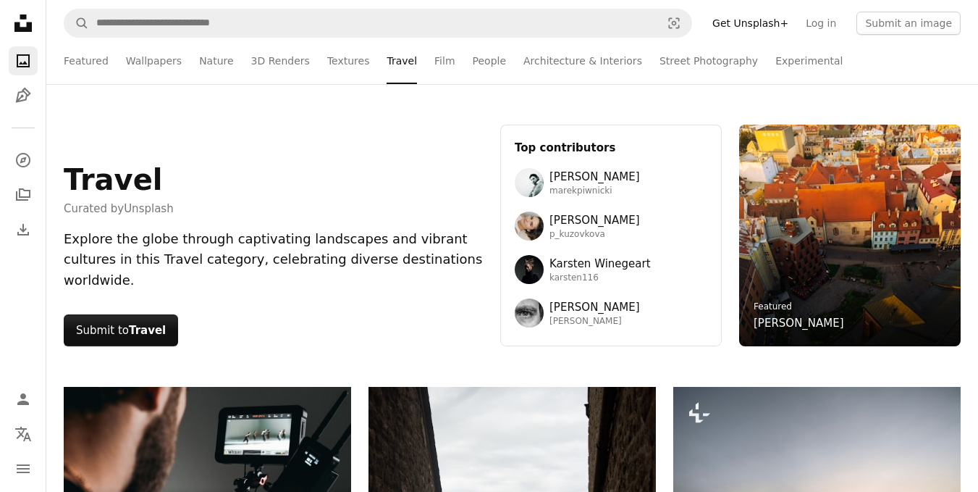
drag, startPoint x: 861, startPoint y: 54, endPoint x: 836, endPoint y: 11, distance: 49.9
click at [861, 54] on ul "Featured Wallpapers Nature 3D Renders Textures Travel Film People Architecture …" at bounding box center [512, 61] width 897 height 46
click at [435, 61] on link "Film" at bounding box center [445, 61] width 20 height 46
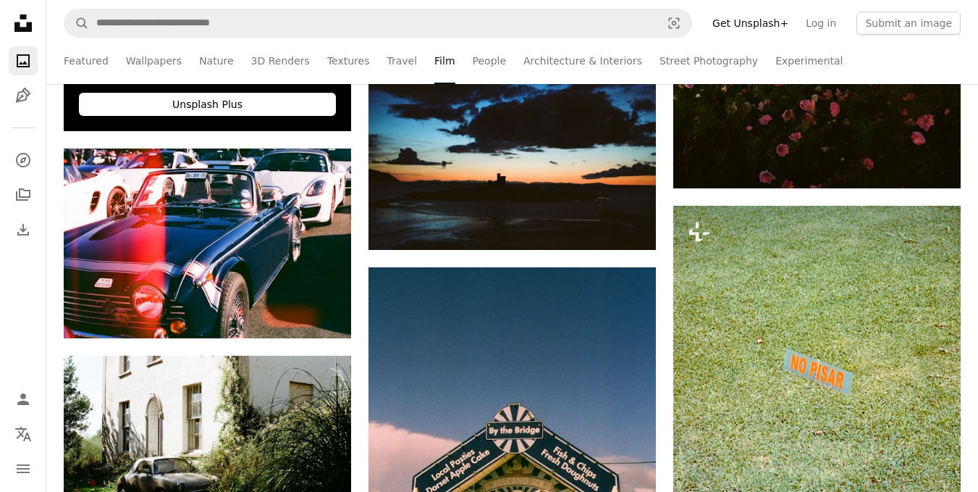
scroll to position [526, 0]
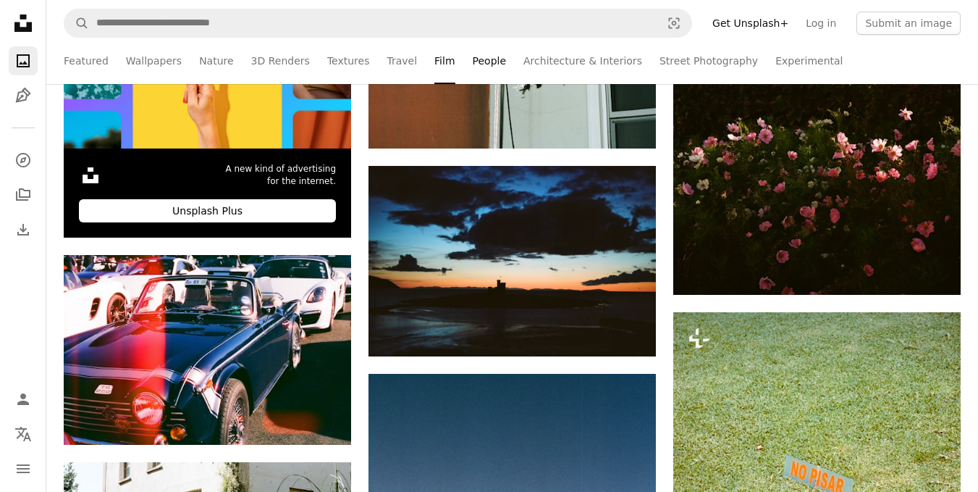
click at [473, 64] on link "People" at bounding box center [490, 61] width 34 height 46
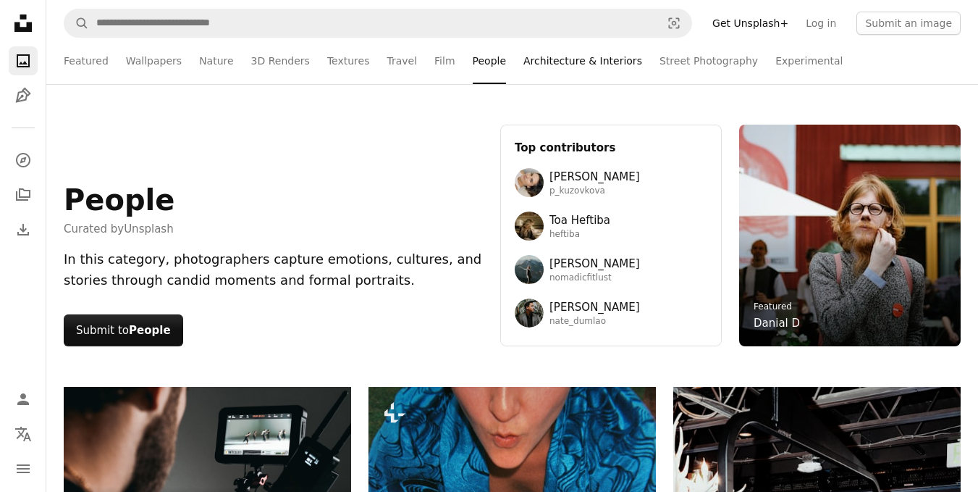
click at [530, 52] on link "Architecture & Interiors" at bounding box center [583, 61] width 119 height 46
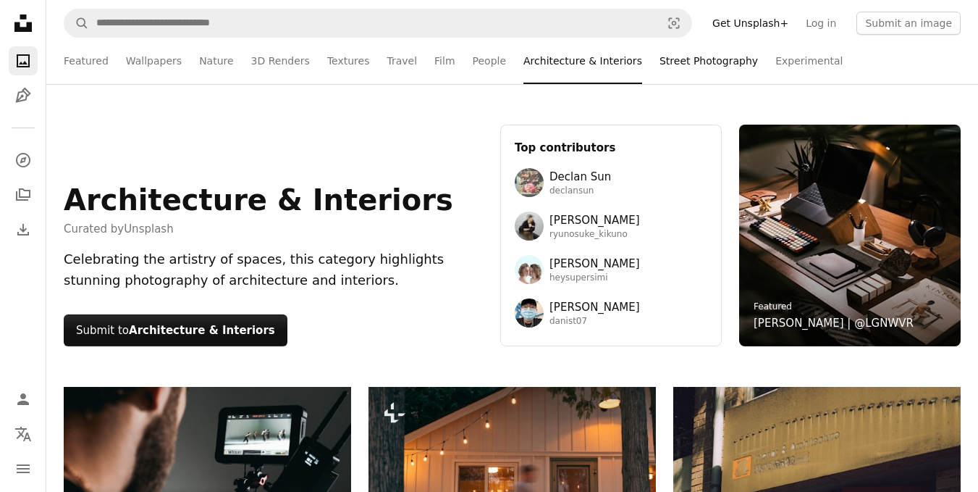
click at [660, 70] on link "Street Photography" at bounding box center [709, 61] width 98 height 46
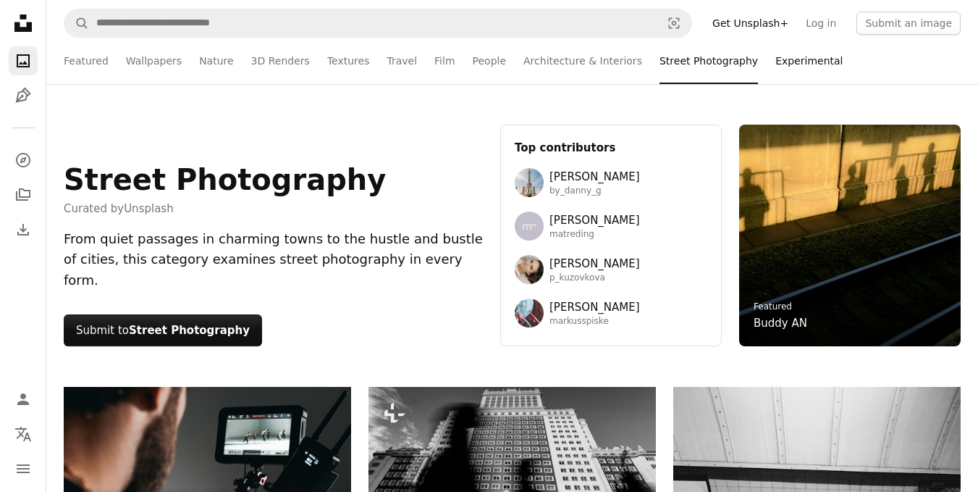
click at [776, 62] on link "Experimental" at bounding box center [809, 61] width 67 height 46
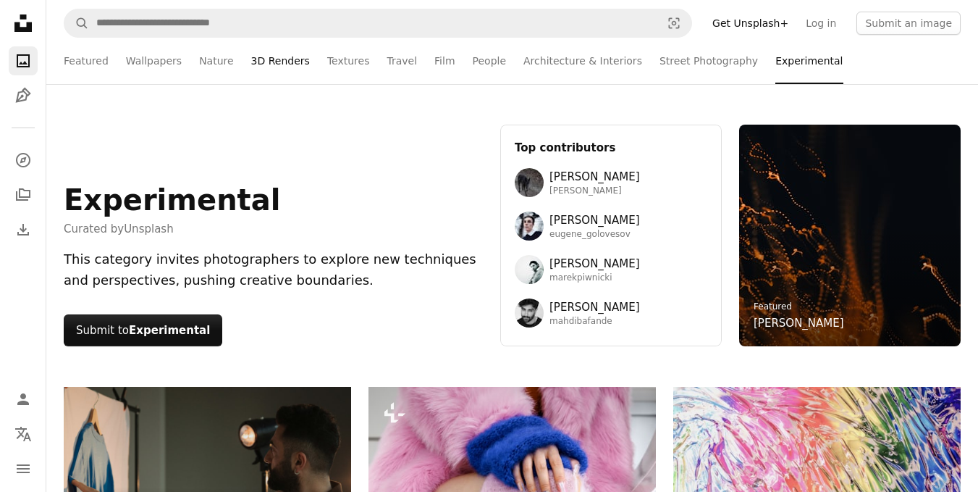
click at [253, 67] on link "3D Renders" at bounding box center [280, 61] width 59 height 46
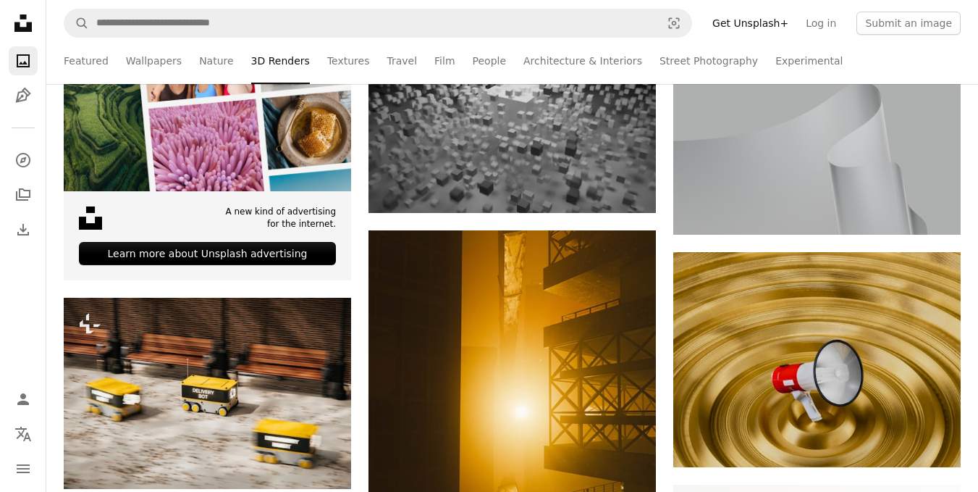
scroll to position [756, 0]
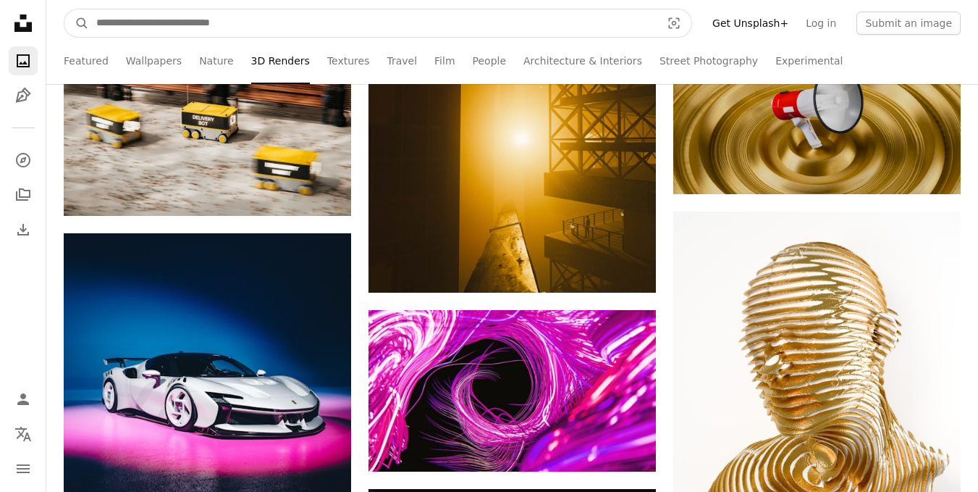
click at [313, 28] on input "Find visuals sitewide" at bounding box center [373, 23] width 568 height 28
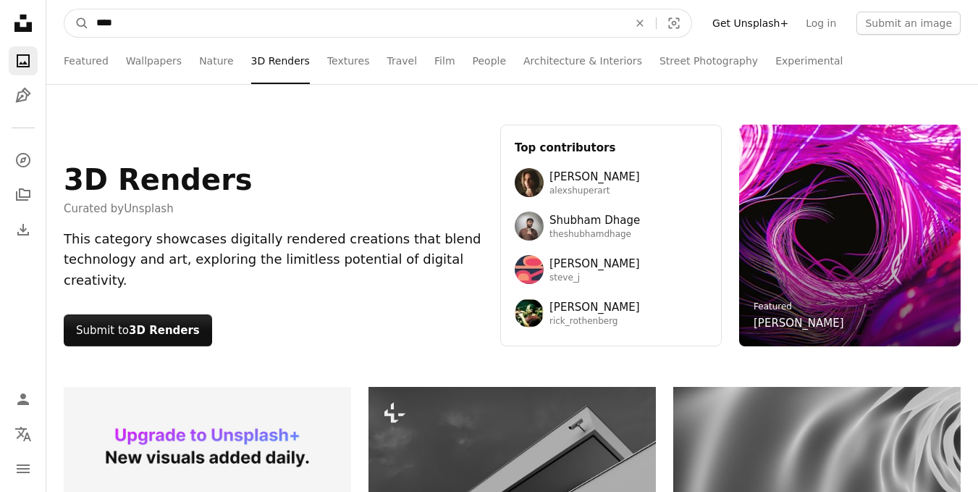
type input "****"
click at [64, 9] on button "A magnifying glass" at bounding box center [76, 23] width 25 height 28
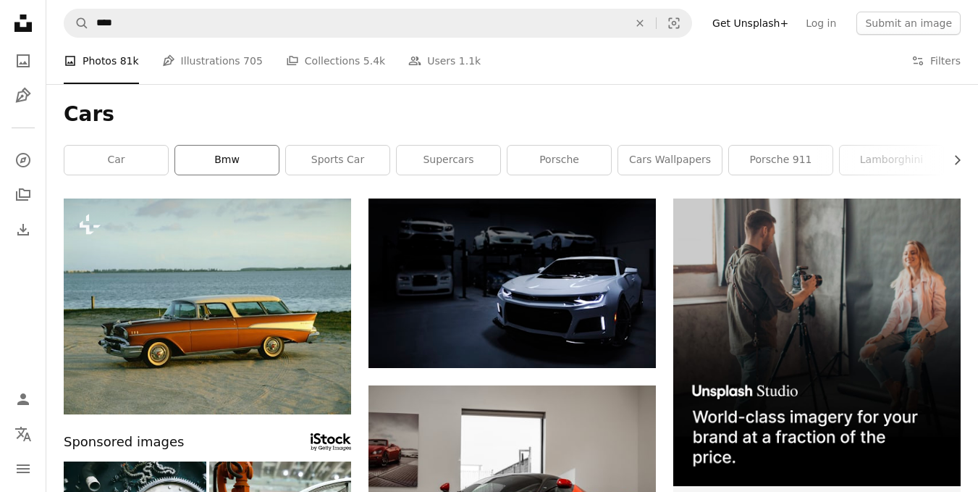
click at [209, 162] on link "bmw" at bounding box center [227, 160] width 104 height 29
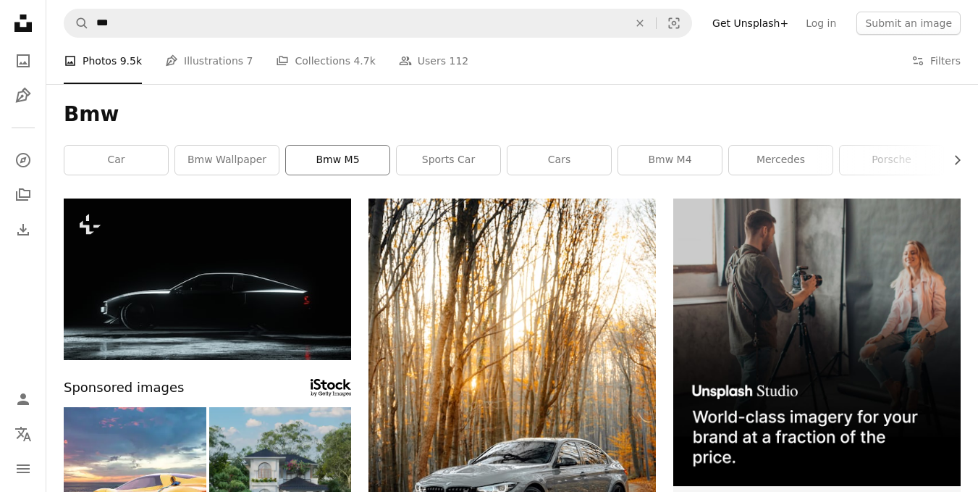
click at [361, 169] on link "bmw m5" at bounding box center [338, 160] width 104 height 29
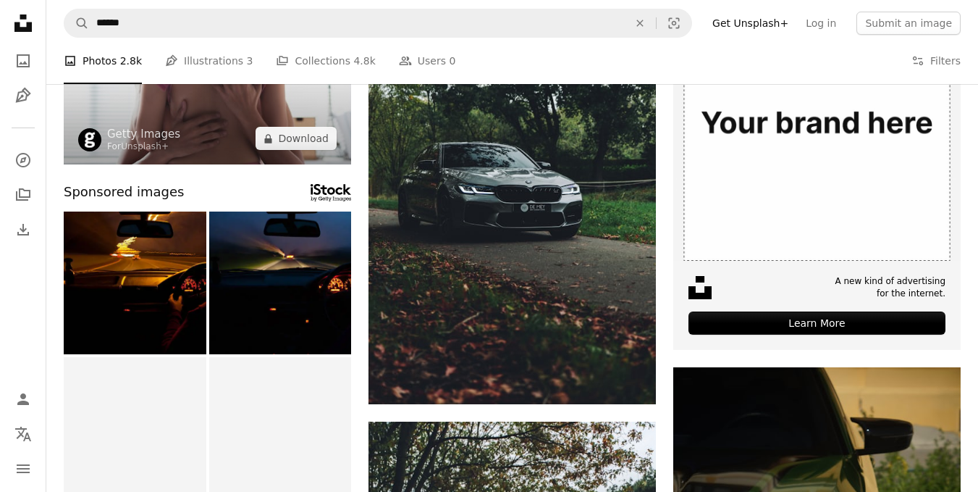
scroll to position [35, 0]
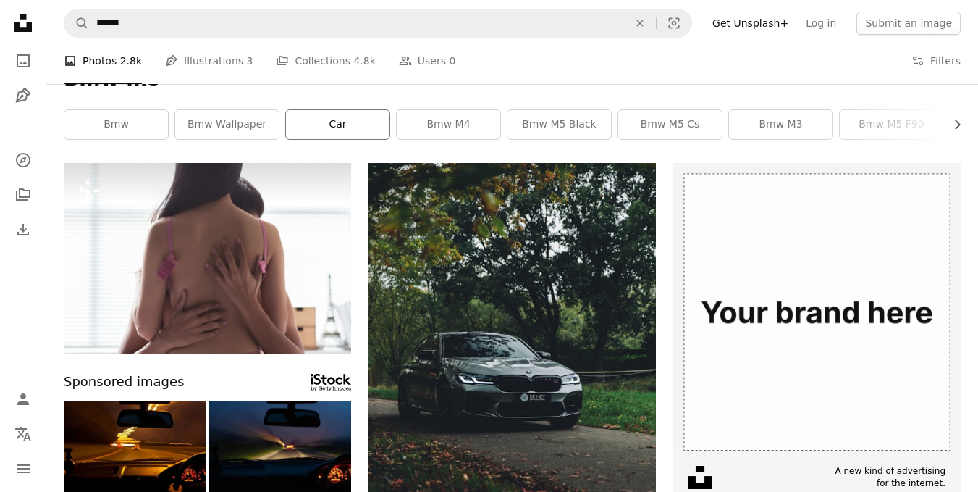
click at [360, 134] on link "car" at bounding box center [338, 124] width 104 height 29
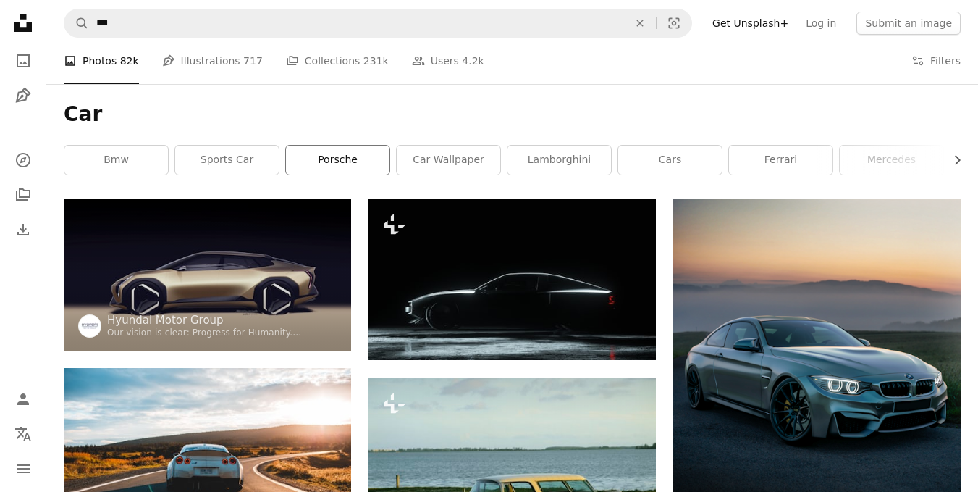
click at [339, 161] on link "porsche" at bounding box center [338, 160] width 104 height 29
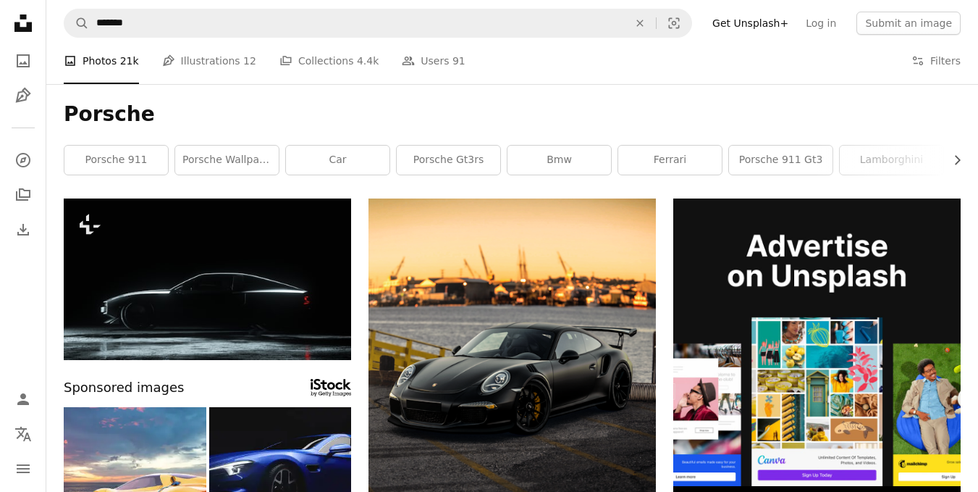
click at [415, 112] on h1 "Porsche" at bounding box center [512, 114] width 897 height 26
click at [650, 164] on link "ferrari" at bounding box center [670, 160] width 104 height 29
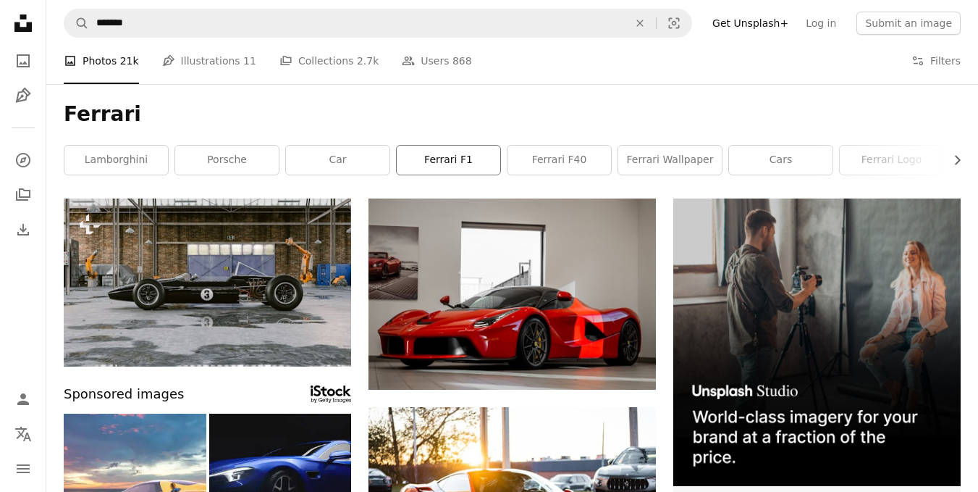
click at [443, 159] on link "ferrari f1" at bounding box center [449, 160] width 104 height 29
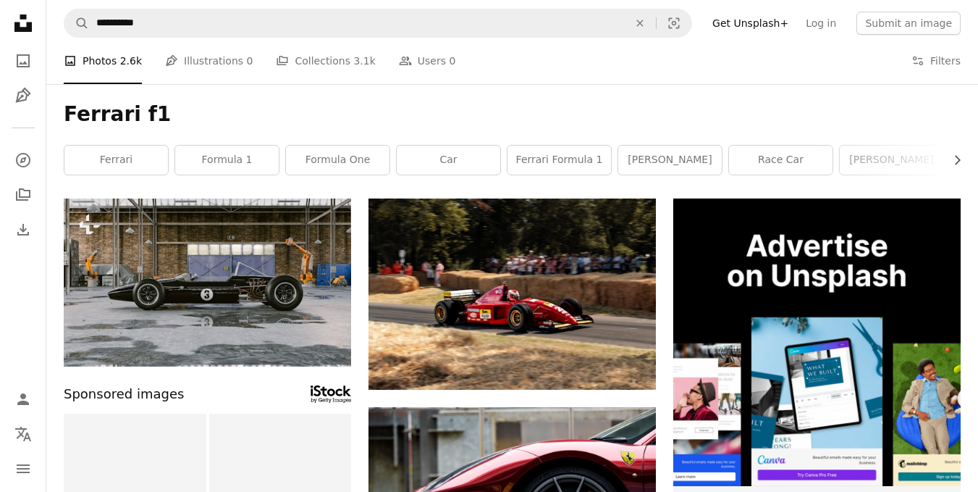
click at [374, 113] on h1 "Ferrari f1" at bounding box center [512, 114] width 897 height 26
click at [950, 161] on icon "Chevron right" at bounding box center [957, 160] width 14 height 14
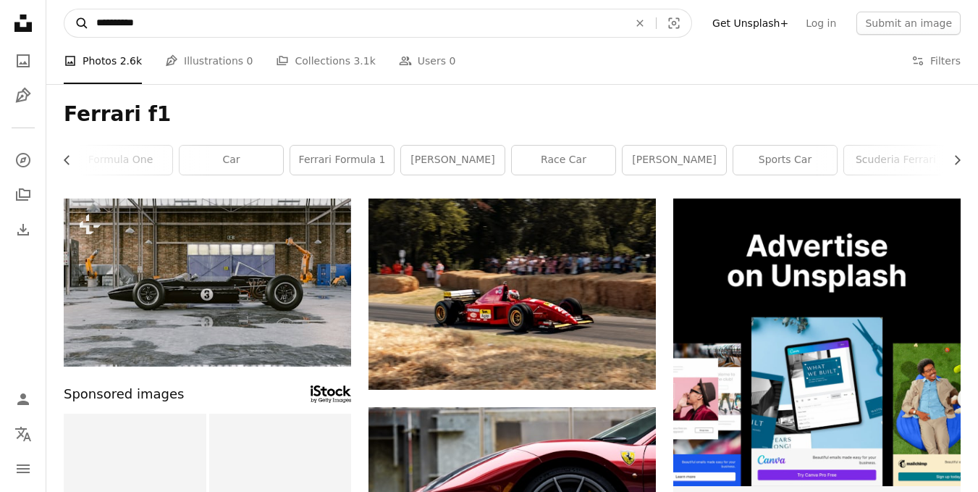
drag, startPoint x: 192, startPoint y: 17, endPoint x: 72, endPoint y: 15, distance: 120.2
click at [72, 15] on form "**********" at bounding box center [378, 23] width 629 height 29
type input "**********"
click at [64, 9] on button "A magnifying glass" at bounding box center [76, 23] width 25 height 28
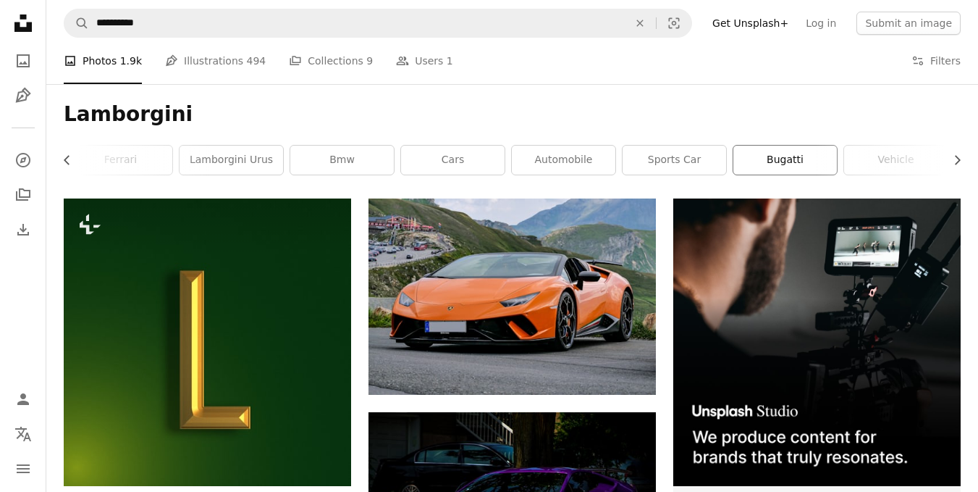
click at [833, 156] on link "bugatti" at bounding box center [786, 160] width 104 height 29
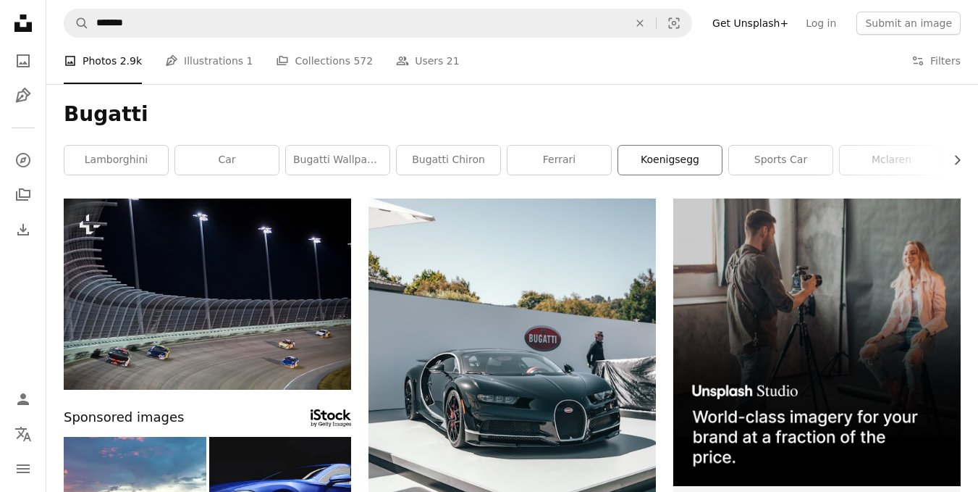
click at [698, 156] on link "koenigsegg" at bounding box center [670, 160] width 104 height 29
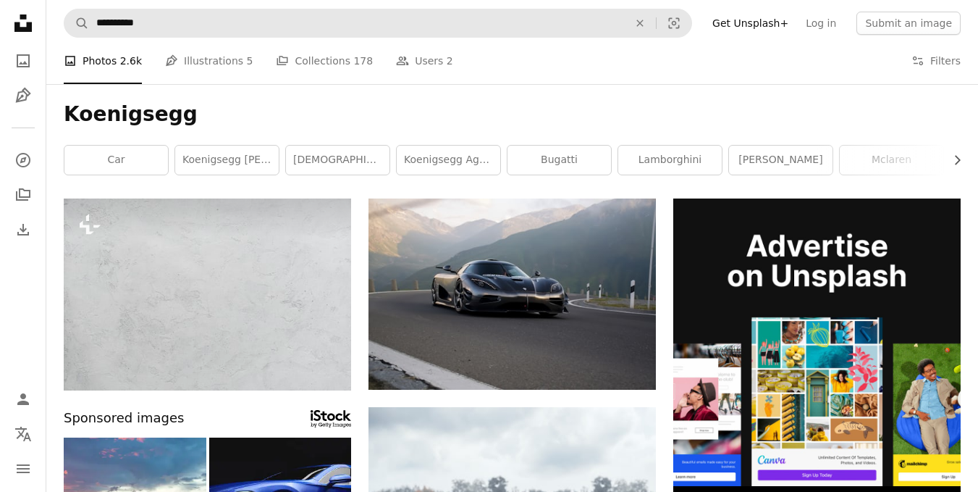
click at [251, 85] on div "Koenigsegg Chevron right car koenigsegg [PERSON_NAME] pagani koenigsegg agera b…" at bounding box center [512, 141] width 932 height 114
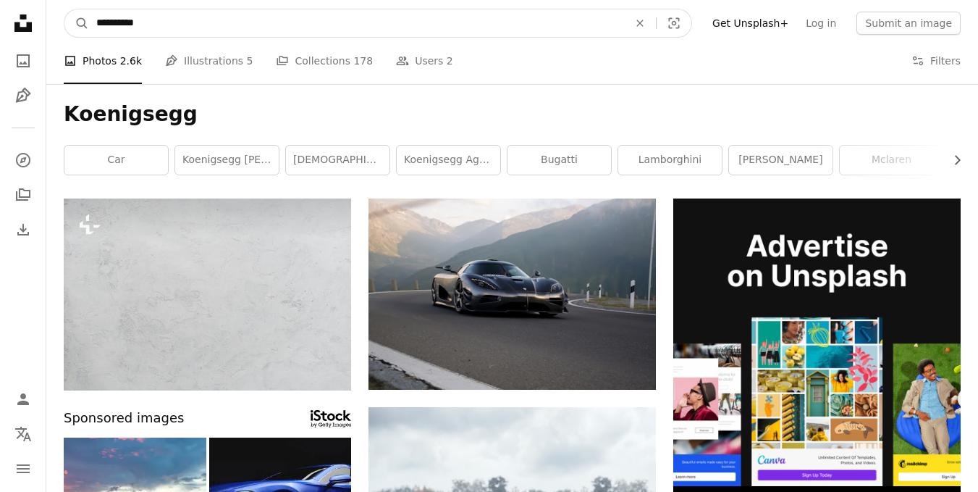
drag, startPoint x: 185, startPoint y: 26, endPoint x: 42, endPoint y: 3, distance: 145.3
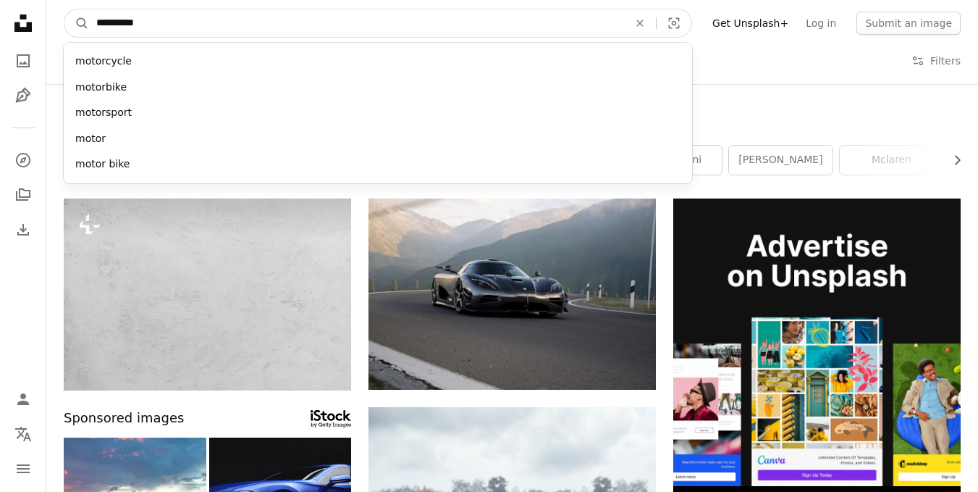
type input "**********"
click at [64, 9] on button "A magnifying glass" at bounding box center [76, 23] width 25 height 28
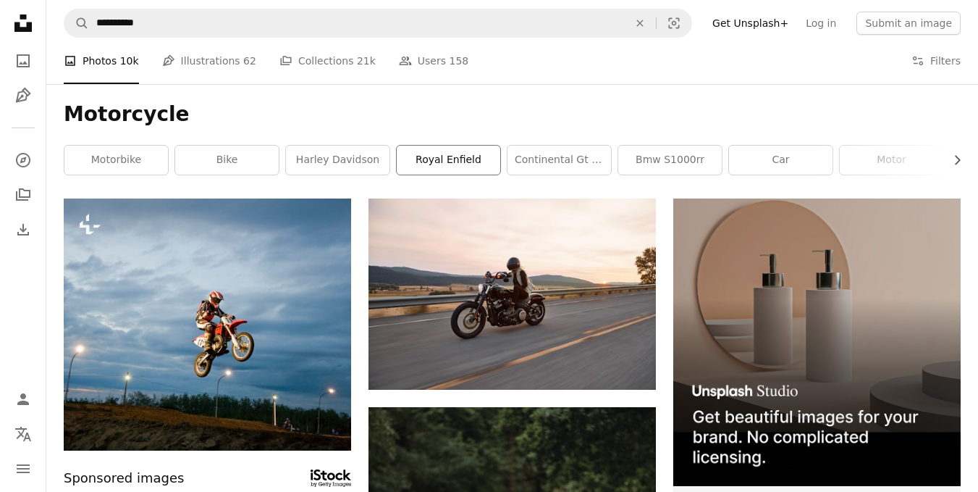
click at [473, 154] on link "royal enfield" at bounding box center [449, 160] width 104 height 29
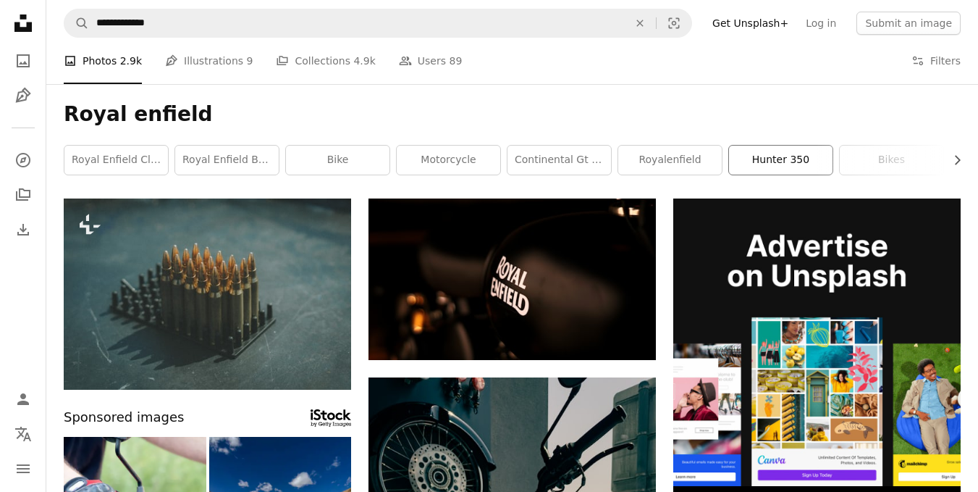
click at [756, 161] on link "hunter 350" at bounding box center [781, 160] width 104 height 29
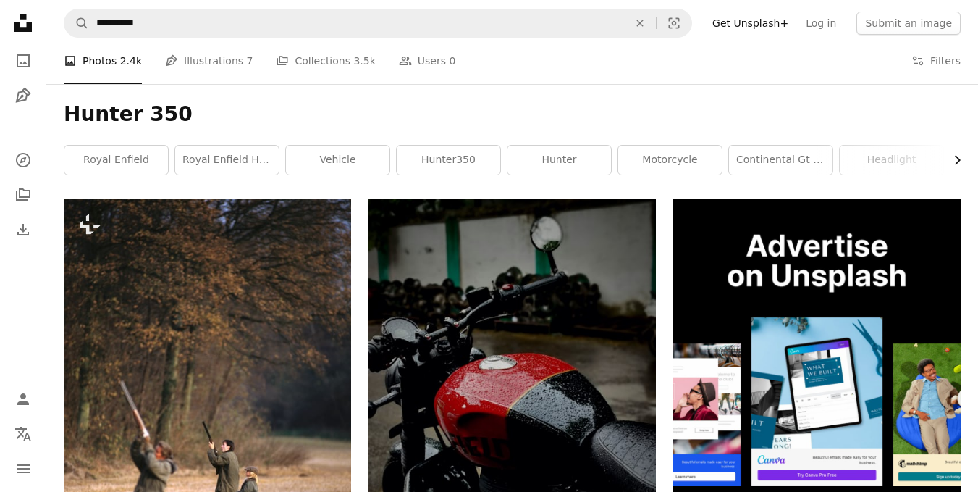
click at [963, 161] on icon "Chevron right" at bounding box center [957, 160] width 14 height 14
click at [957, 163] on icon "button" at bounding box center [958, 159] width 6 height 9
click at [957, 163] on link "bikes" at bounding box center [909, 160] width 104 height 29
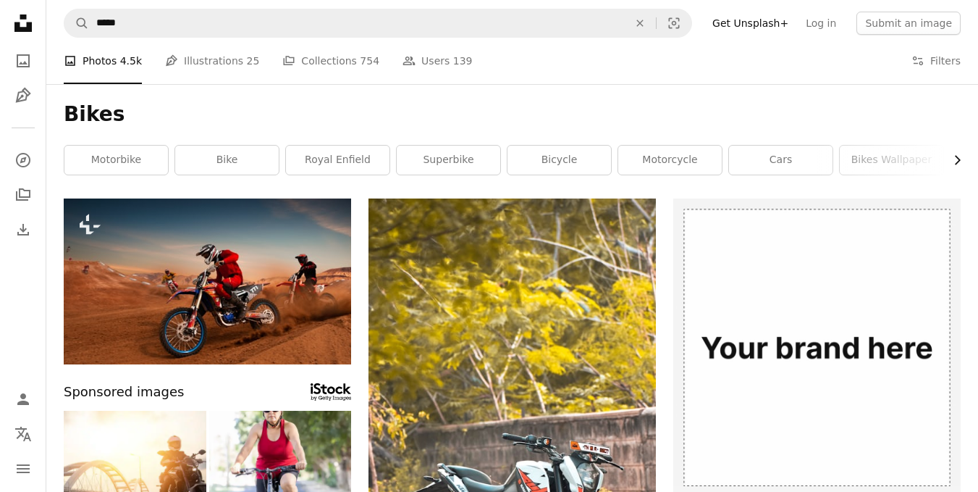
click at [960, 163] on icon "Chevron right" at bounding box center [957, 160] width 14 height 14
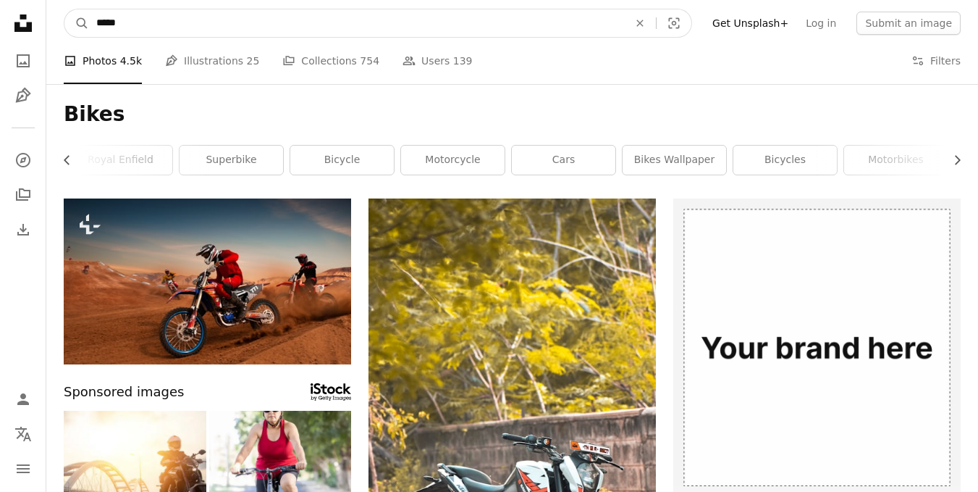
drag, startPoint x: 241, startPoint y: 25, endPoint x: 9, endPoint y: 17, distance: 232.6
type input "*****"
click at [64, 9] on button "A magnifying glass" at bounding box center [76, 23] width 25 height 28
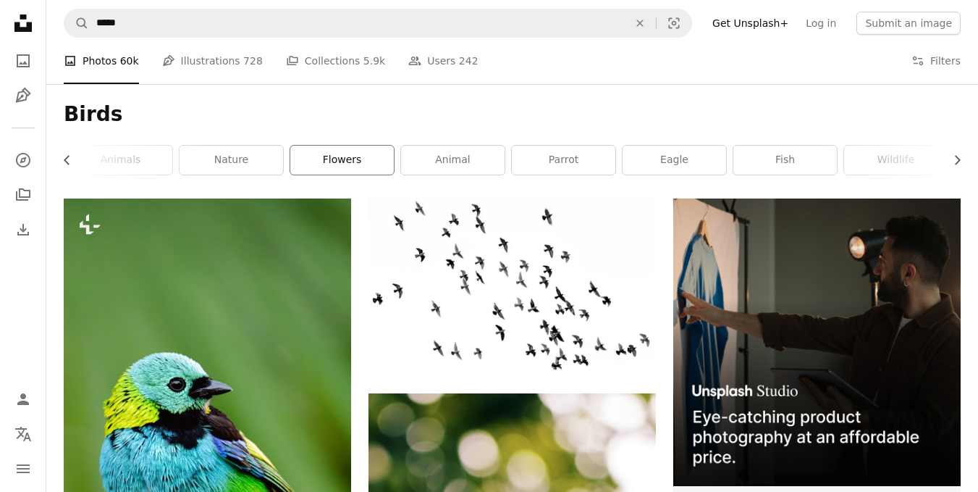
click at [369, 169] on link "flowers" at bounding box center [342, 160] width 104 height 29
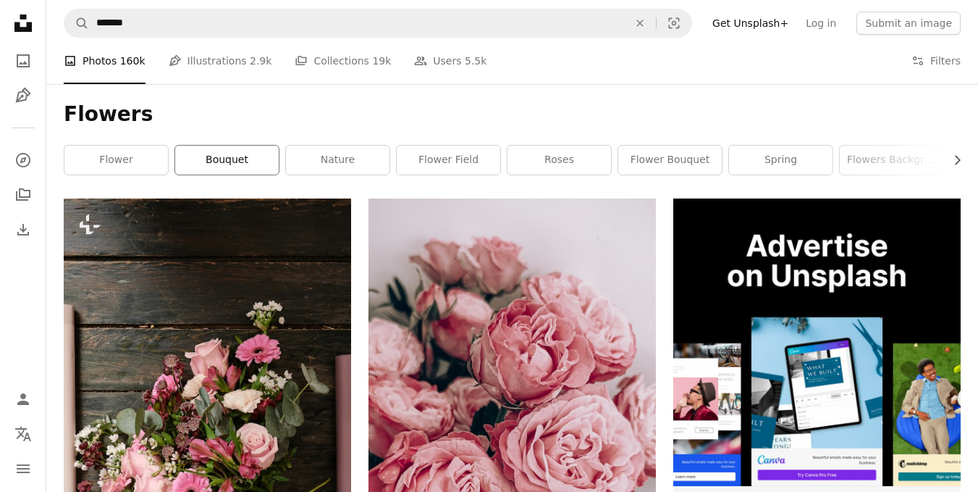
click at [238, 162] on link "bouquet" at bounding box center [227, 160] width 104 height 29
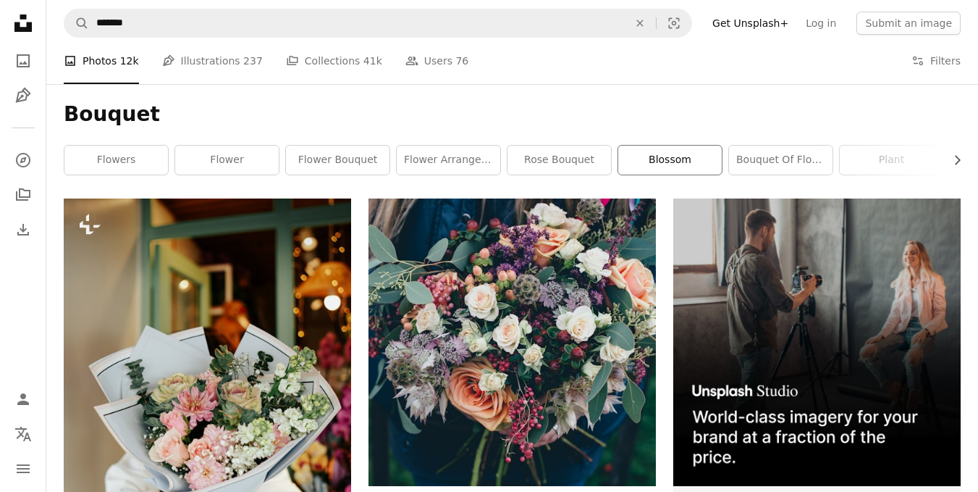
click at [687, 156] on link "blossom" at bounding box center [670, 160] width 104 height 29
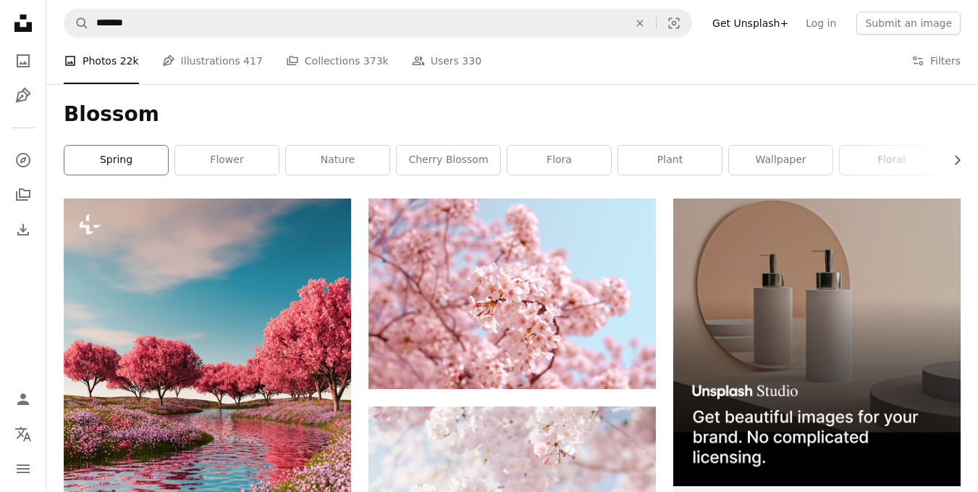
click at [146, 174] on link "spring" at bounding box center [116, 160] width 104 height 29
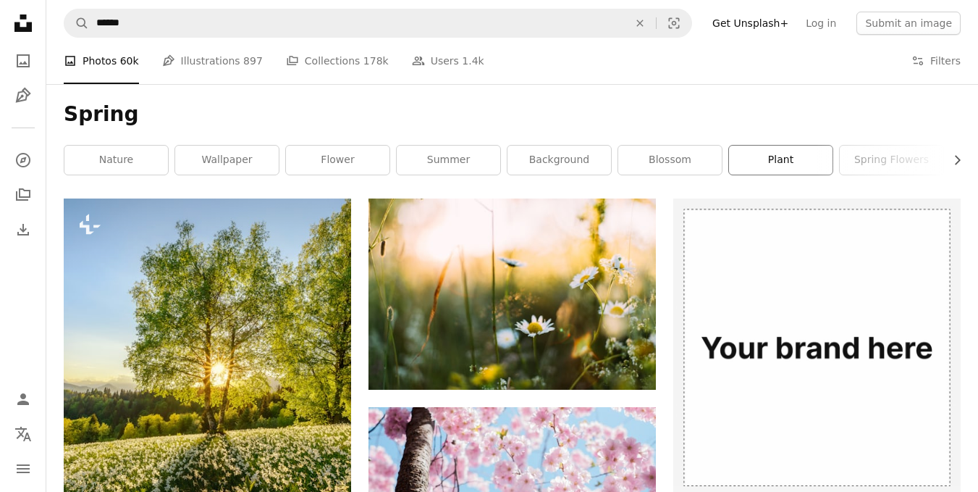
click at [789, 161] on link "plant" at bounding box center [781, 160] width 104 height 29
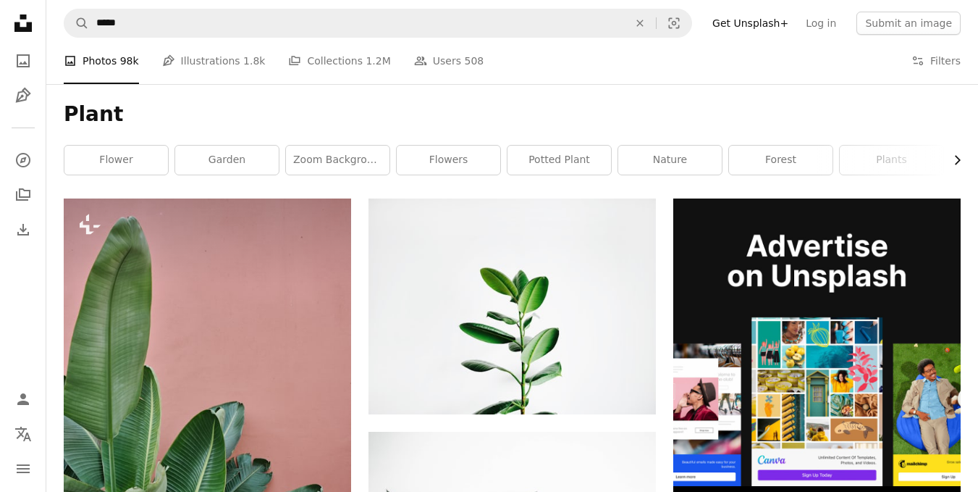
click at [958, 162] on icon "button" at bounding box center [958, 159] width 6 height 9
click at [958, 162] on link "plant pot" at bounding box center [909, 160] width 104 height 29
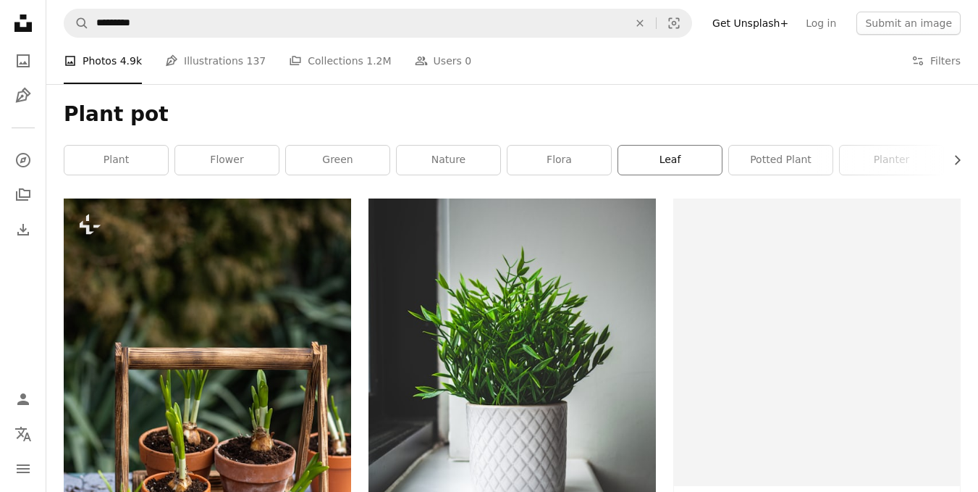
click at [686, 167] on link "leaf" at bounding box center [670, 160] width 104 height 29
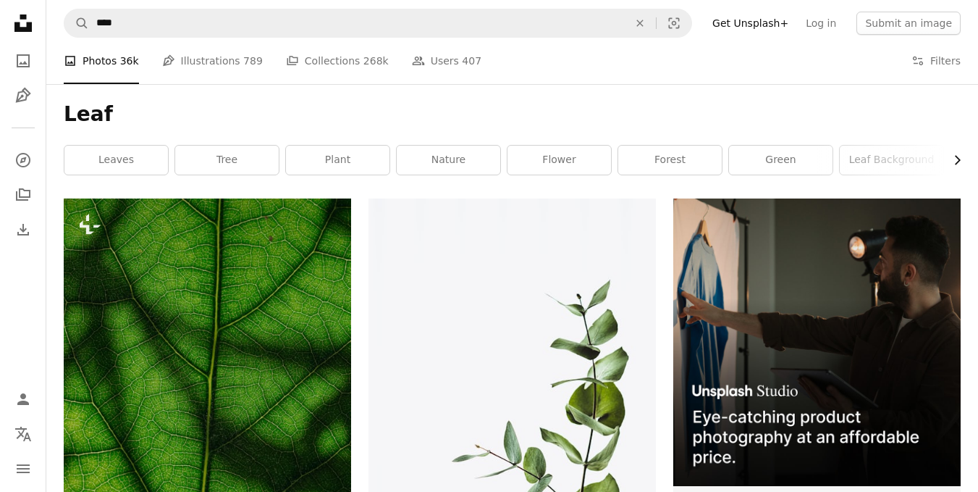
click at [957, 157] on icon "button" at bounding box center [958, 159] width 6 height 9
click at [213, 56] on link "Pen Tool Illustrations 789" at bounding box center [212, 61] width 101 height 46
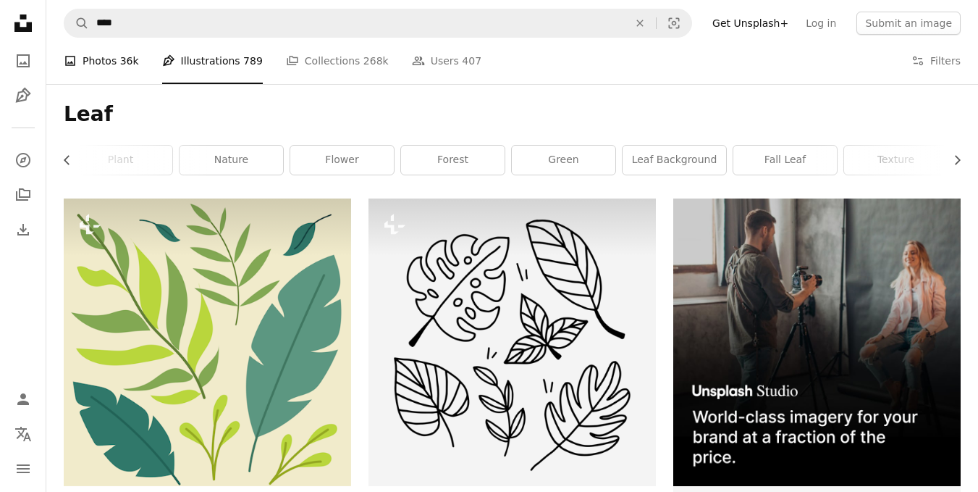
click at [117, 71] on link "A photo Photos 36k" at bounding box center [101, 61] width 75 height 46
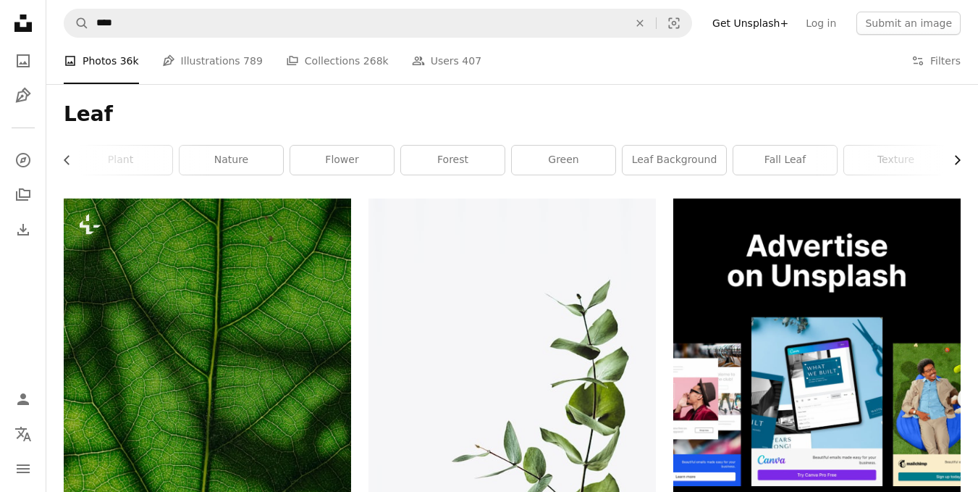
click at [960, 164] on icon "Chevron right" at bounding box center [957, 160] width 14 height 14
click at [796, 167] on link "background" at bounding box center [798, 160] width 104 height 29
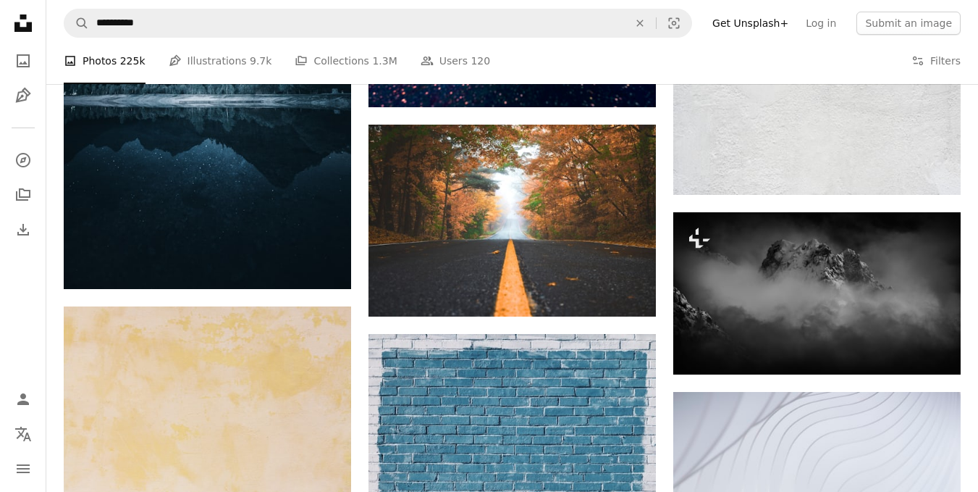
scroll to position [1191, 0]
